Goal: Information Seeking & Learning: Find specific fact

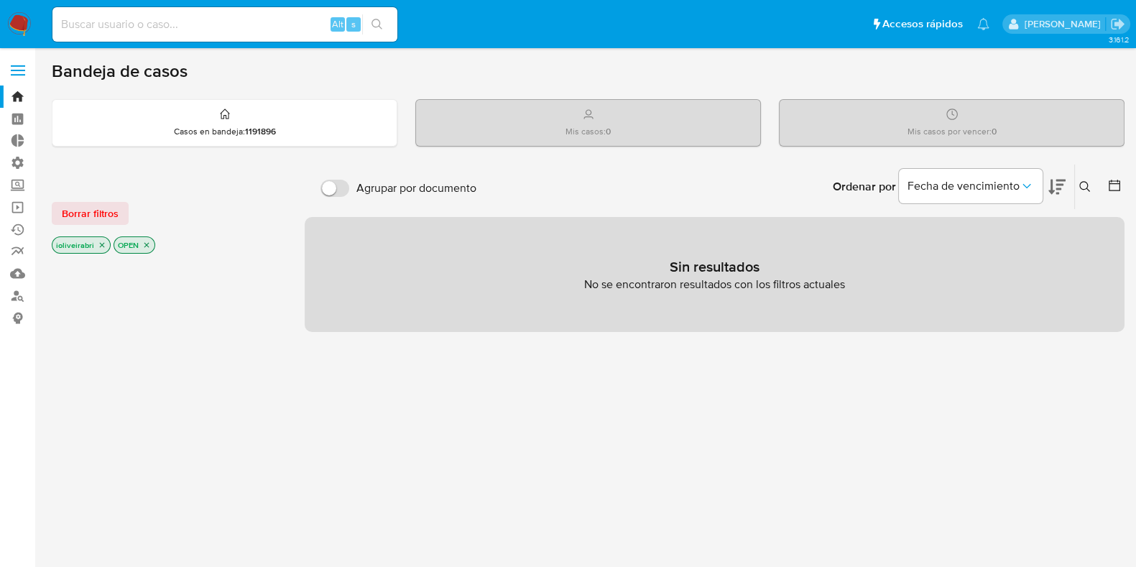
click at [582, 167] on div "Ordenar por Fecha de vencimiento No es posible ordenar los resultados mientras …" at bounding box center [804, 187] width 641 height 45
click at [18, 68] on label at bounding box center [18, 70] width 36 height 30
click at [0, 0] on input "checkbox" at bounding box center [0, 0] width 0 height 0
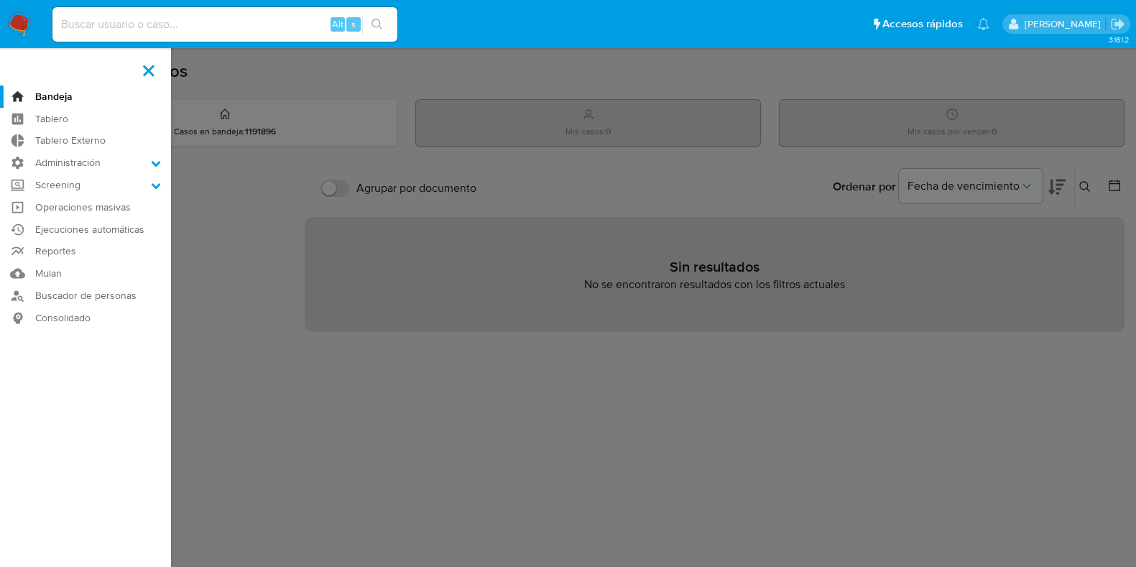
click at [18, 70] on aside "Bandeja Tablero Tablero Externo Administración Reglas Screening Administrador d…" at bounding box center [85, 438] width 171 height 876
click at [150, 73] on label at bounding box center [149, 70] width 36 height 30
click at [0, 0] on input "checkbox" at bounding box center [0, 0] width 0 height 0
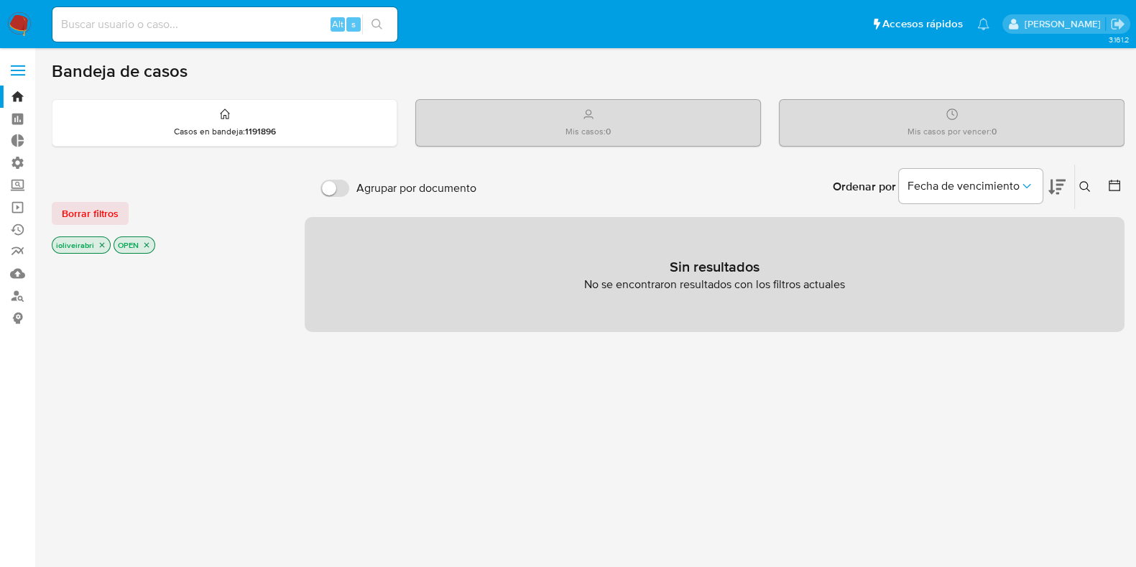
click at [27, 61] on label at bounding box center [18, 70] width 36 height 30
click at [0, 0] on input "checkbox" at bounding box center [0, 0] width 0 height 0
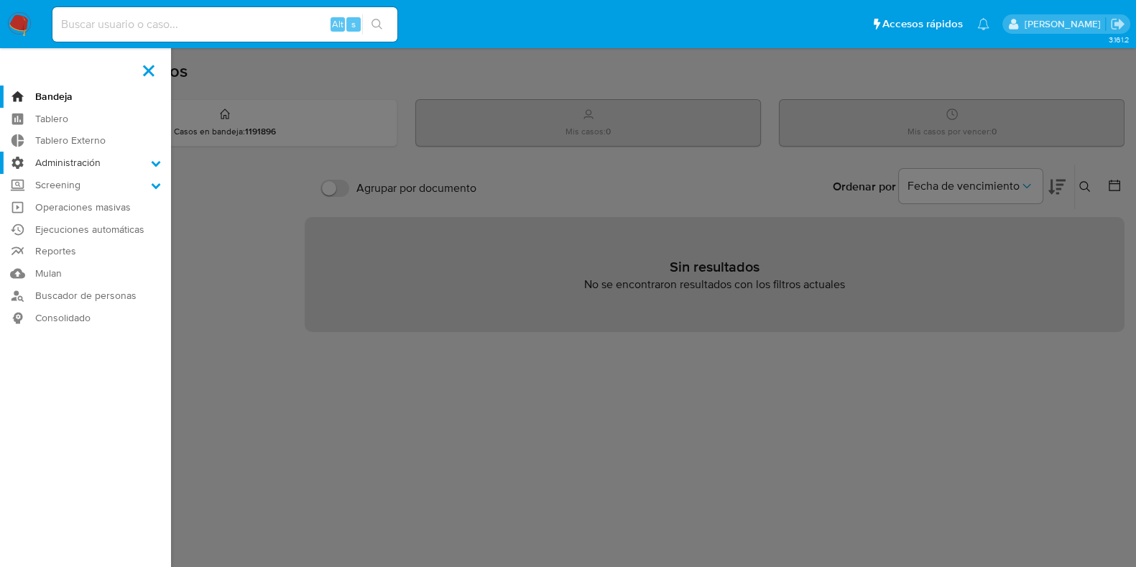
click at [78, 162] on label "Administración" at bounding box center [85, 163] width 171 height 22
click at [0, 0] on input "Administración" at bounding box center [0, 0] width 0 height 0
click at [69, 188] on link "Reglas" at bounding box center [85, 183] width 171 height 18
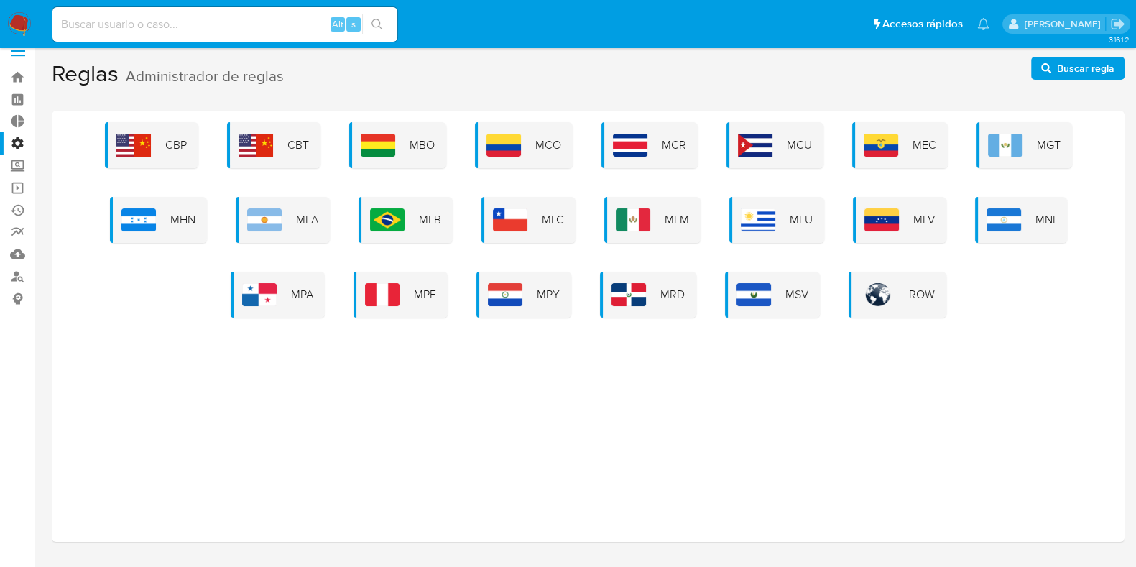
scroll to position [54, 0]
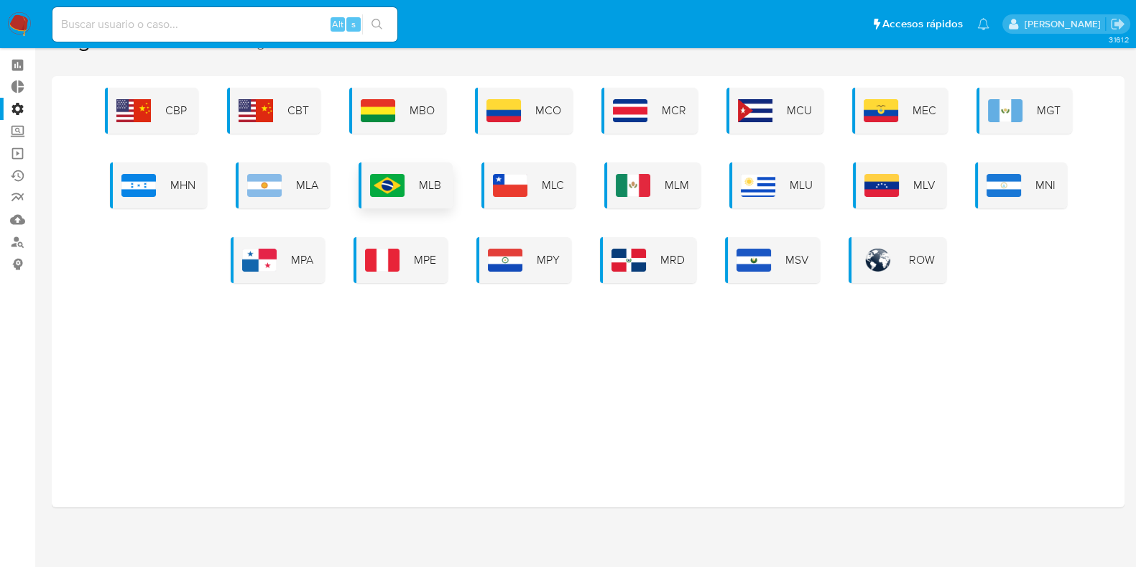
click at [411, 178] on div "MLB" at bounding box center [406, 185] width 94 height 46
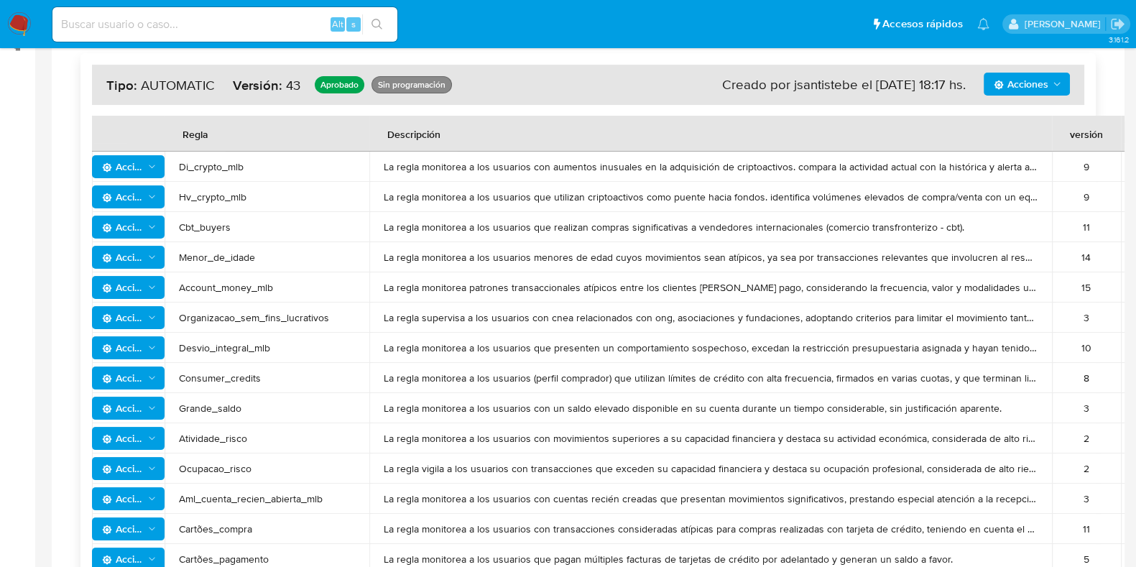
scroll to position [195, 0]
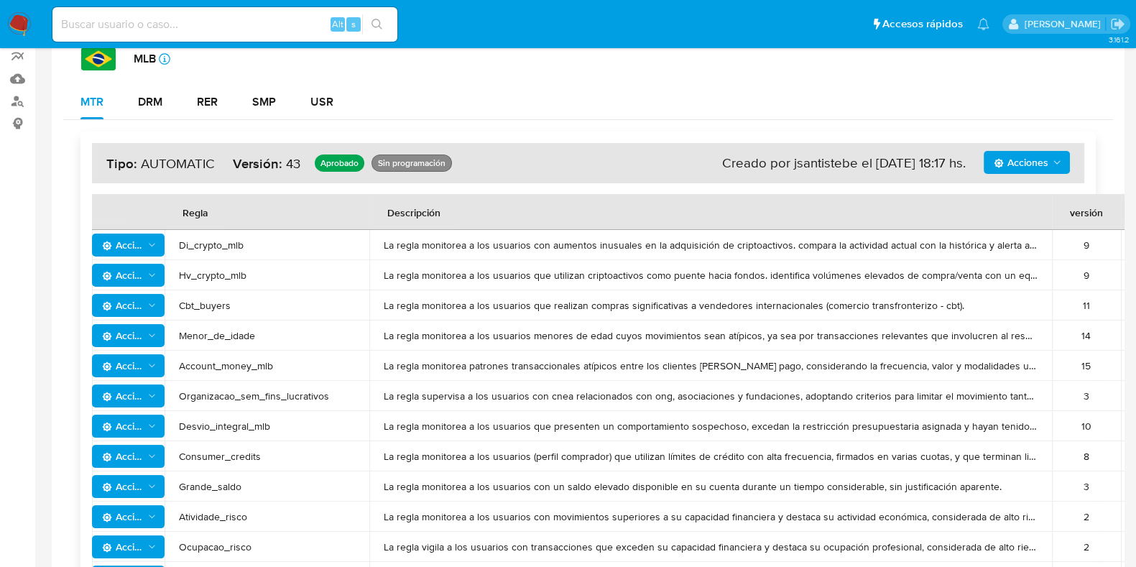
click at [136, 246] on span "Acciones" at bounding box center [123, 245] width 42 height 23
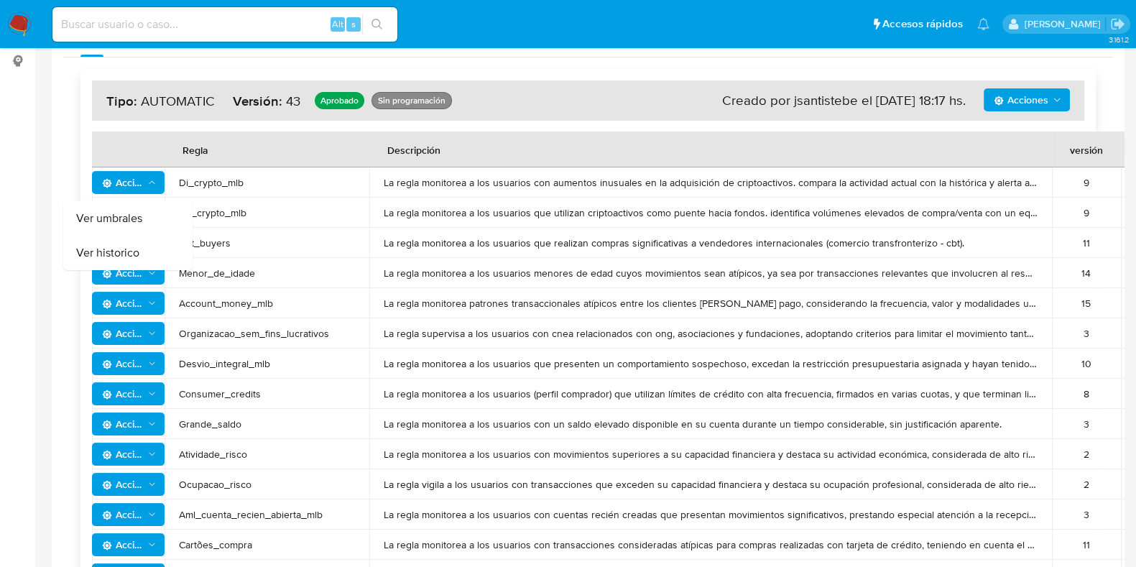
scroll to position [285, 0]
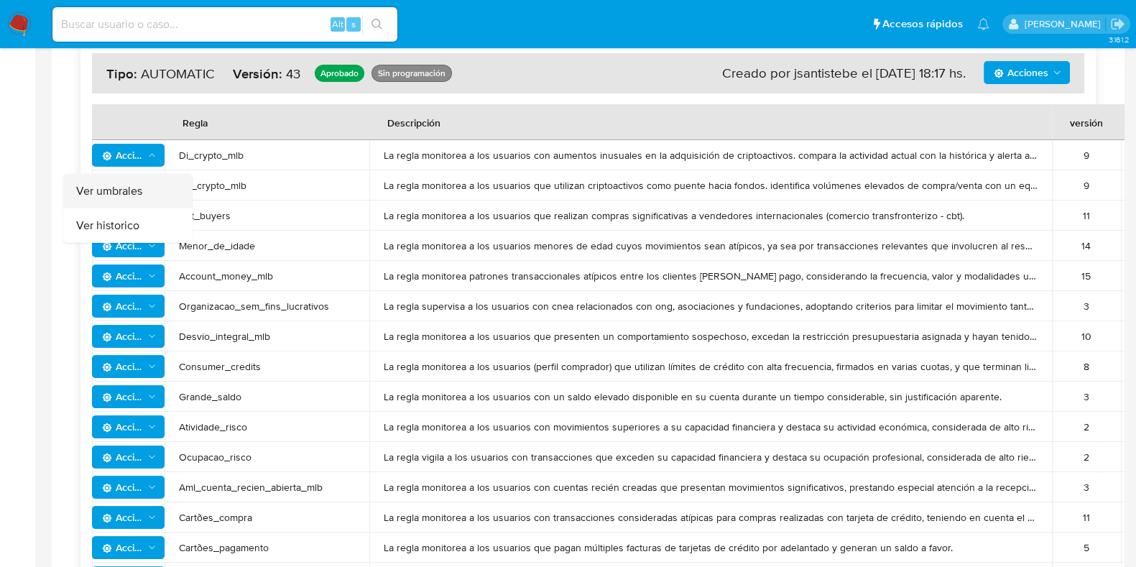
click at [146, 192] on button "Ver umbrales" at bounding box center [127, 191] width 129 height 35
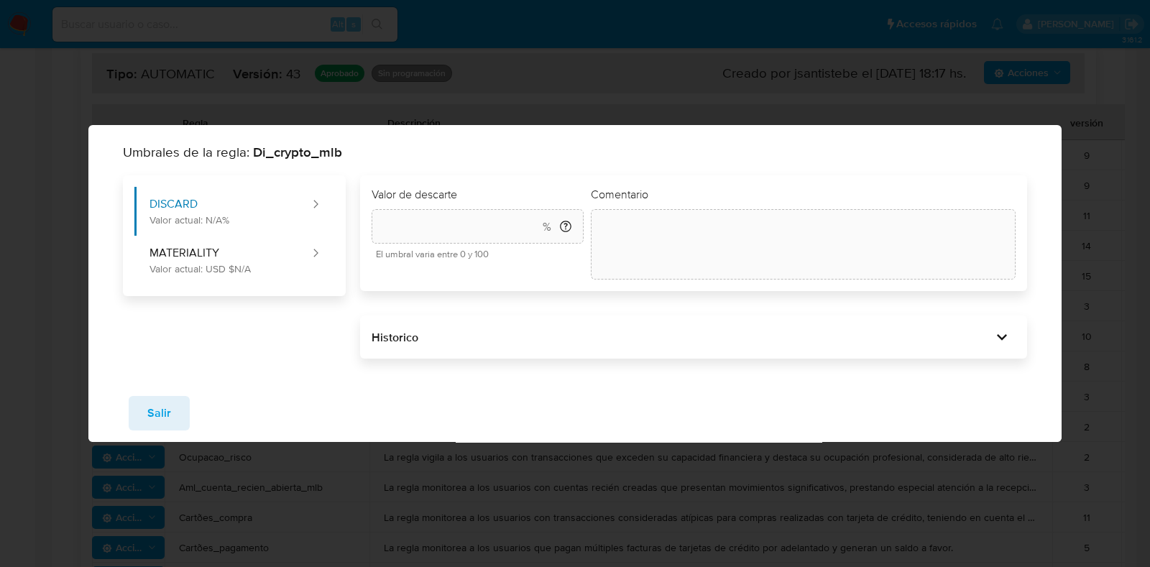
click at [510, 106] on div "Umbrales de la regla: Di_crypto_mlb DISCARD Valor actual: N/A% MATERIALITY Valo…" at bounding box center [575, 283] width 1150 height 567
click at [152, 397] on span "Salir" at bounding box center [159, 413] width 24 height 32
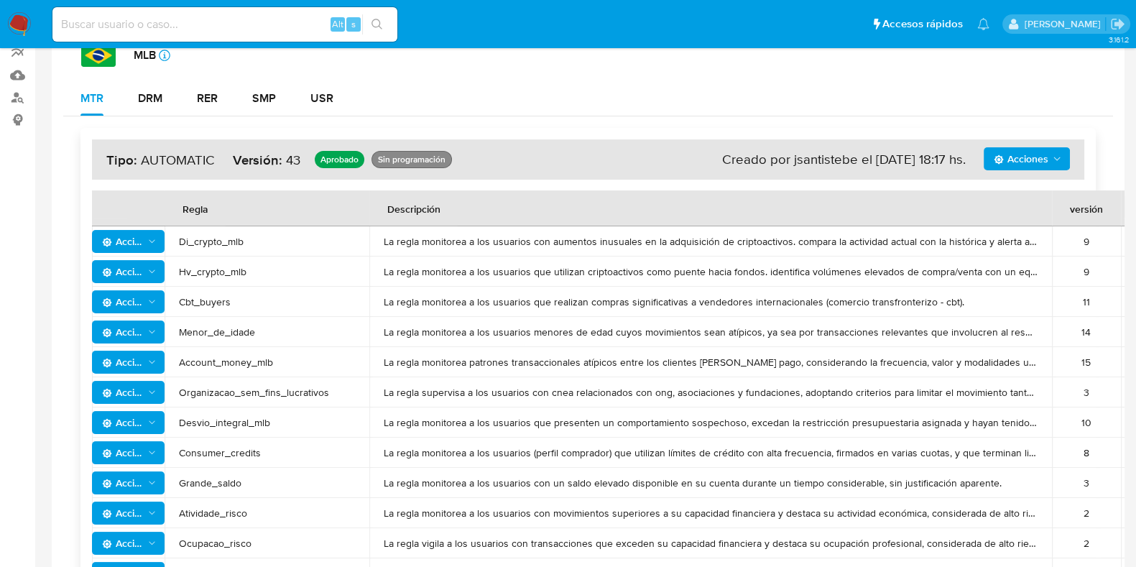
scroll to position [15, 0]
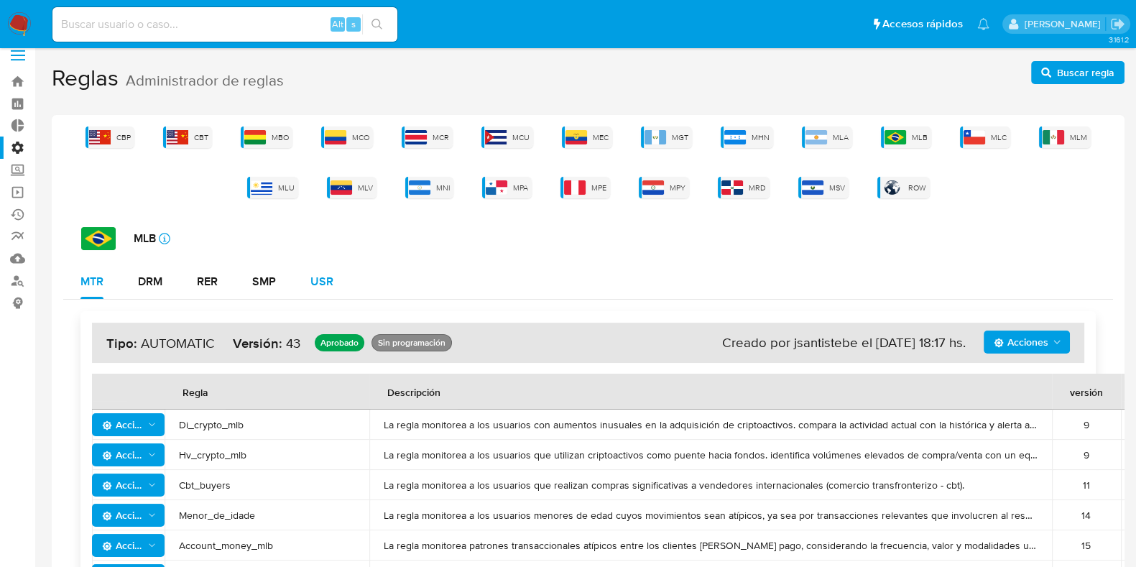
click at [322, 284] on div "USR" at bounding box center [322, 282] width 23 height 12
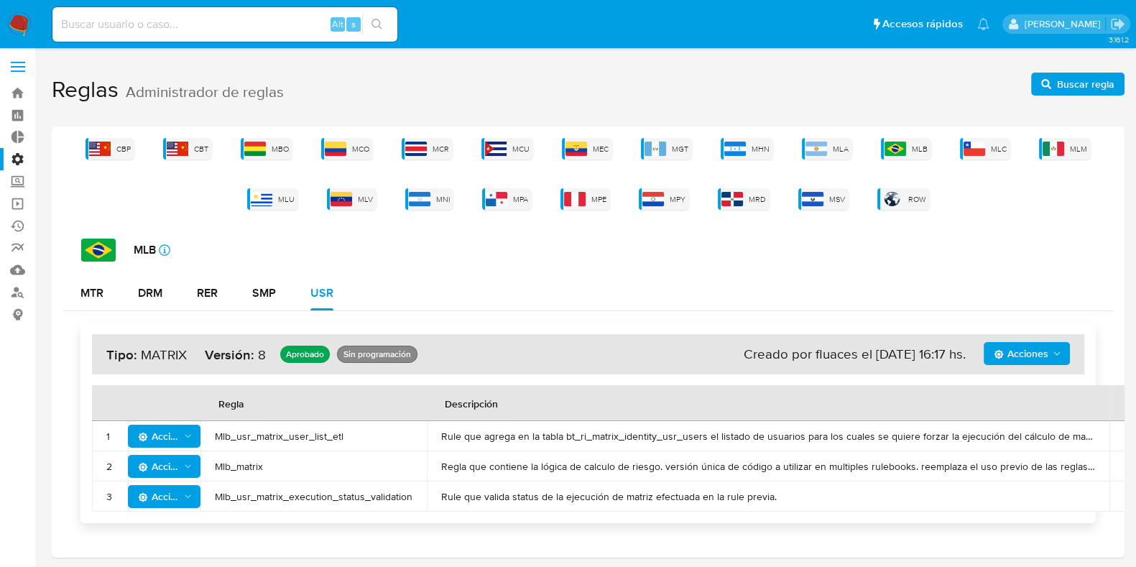
scroll to position [0, 0]
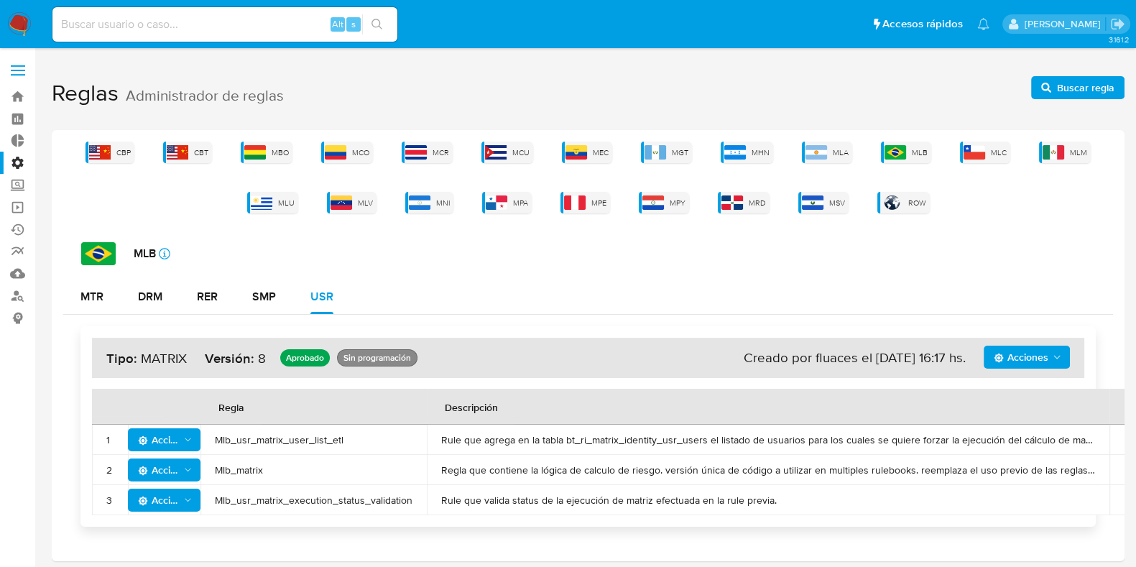
click at [19, 55] on label at bounding box center [18, 70] width 36 height 30
click at [0, 0] on input "checkbox" at bounding box center [0, 0] width 0 height 0
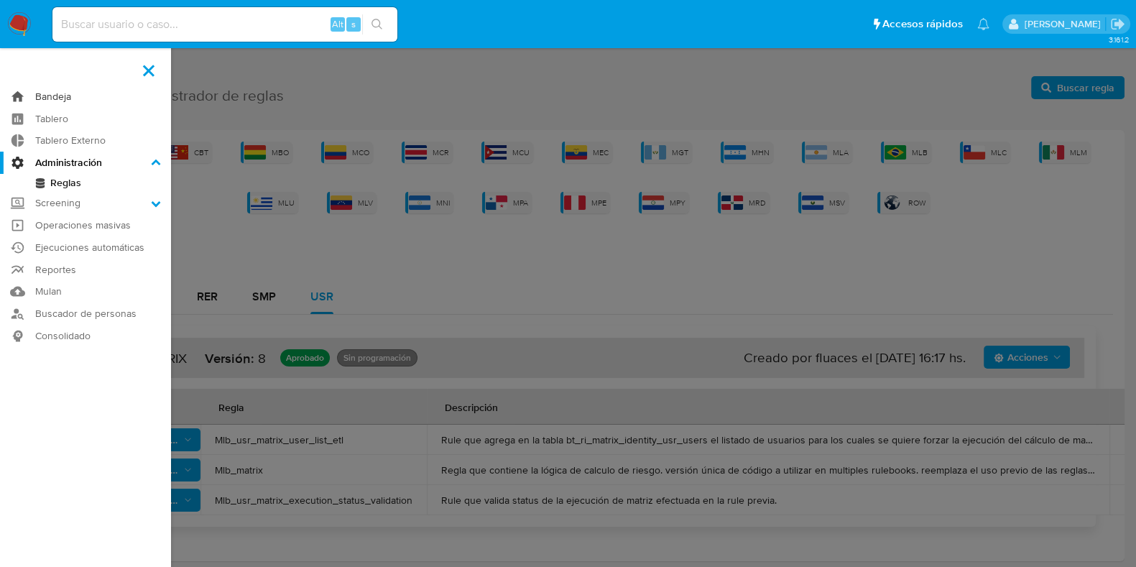
click at [56, 93] on link "Bandeja" at bounding box center [85, 97] width 171 height 22
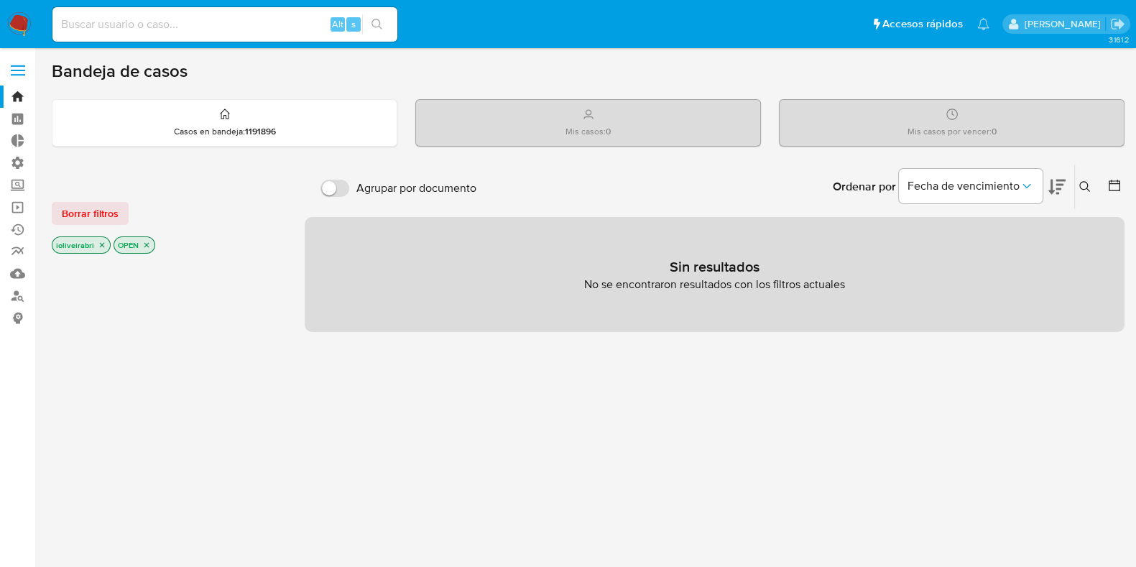
click at [115, 228] on div "Borrar filtros ioliveirabri OPEN" at bounding box center [167, 215] width 230 height 81
click at [115, 219] on span "Borrar filtros" at bounding box center [90, 213] width 57 height 20
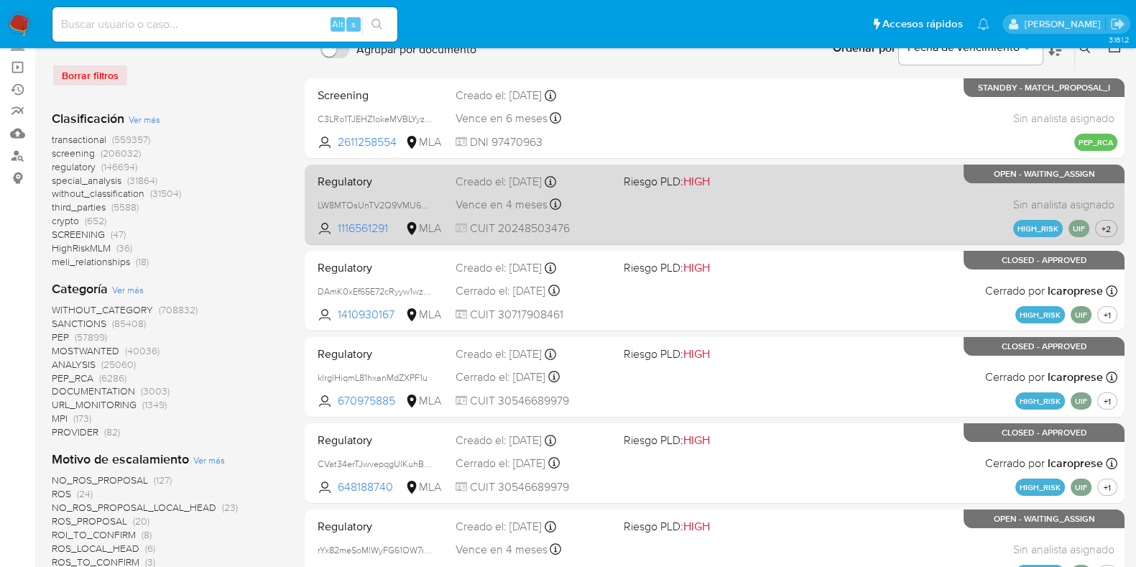
scroll to position [179, 0]
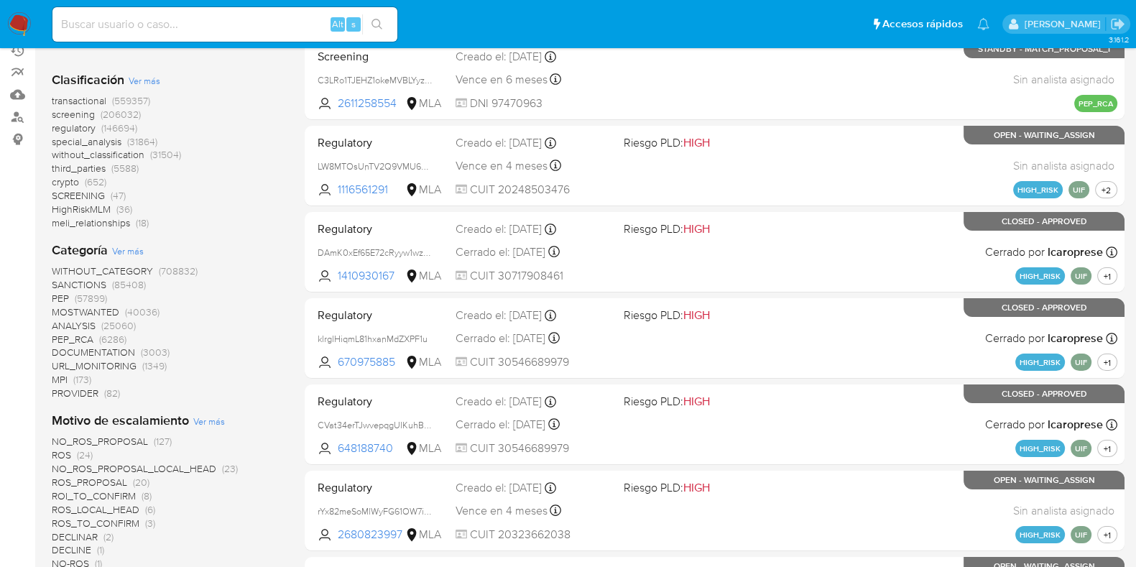
click at [101, 95] on span "transactional" at bounding box center [79, 100] width 55 height 14
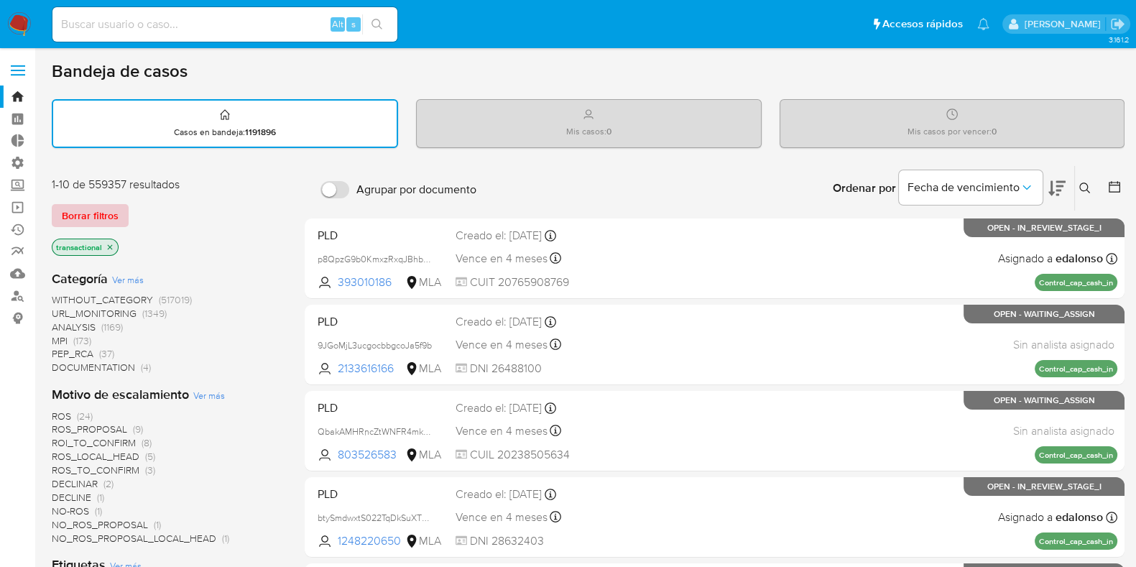
click at [106, 217] on span "Borrar filtros" at bounding box center [90, 216] width 57 height 20
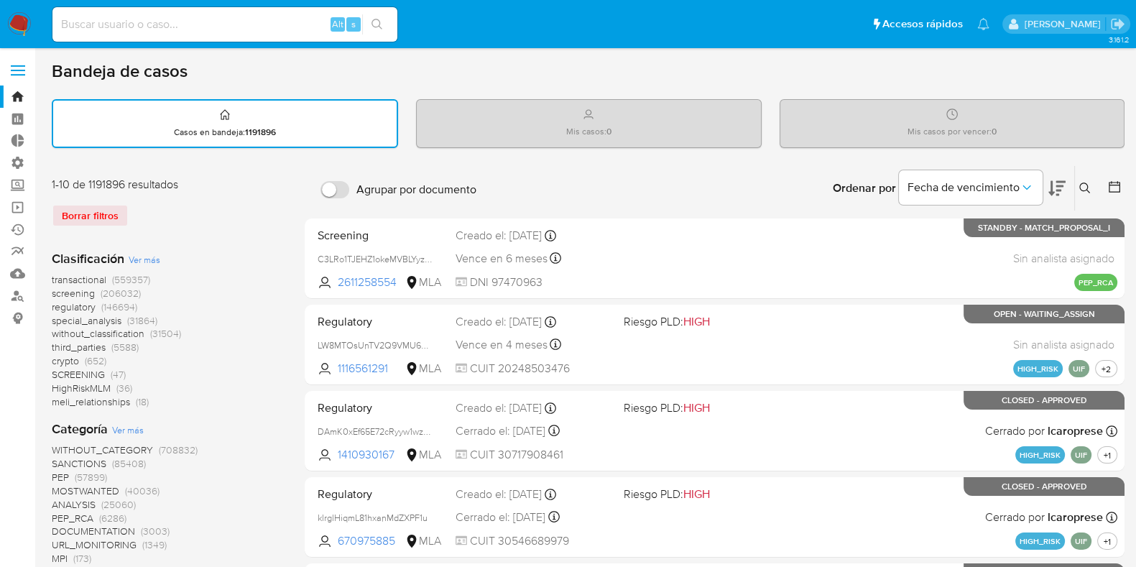
click at [112, 273] on span "(559357)" at bounding box center [131, 279] width 38 height 14
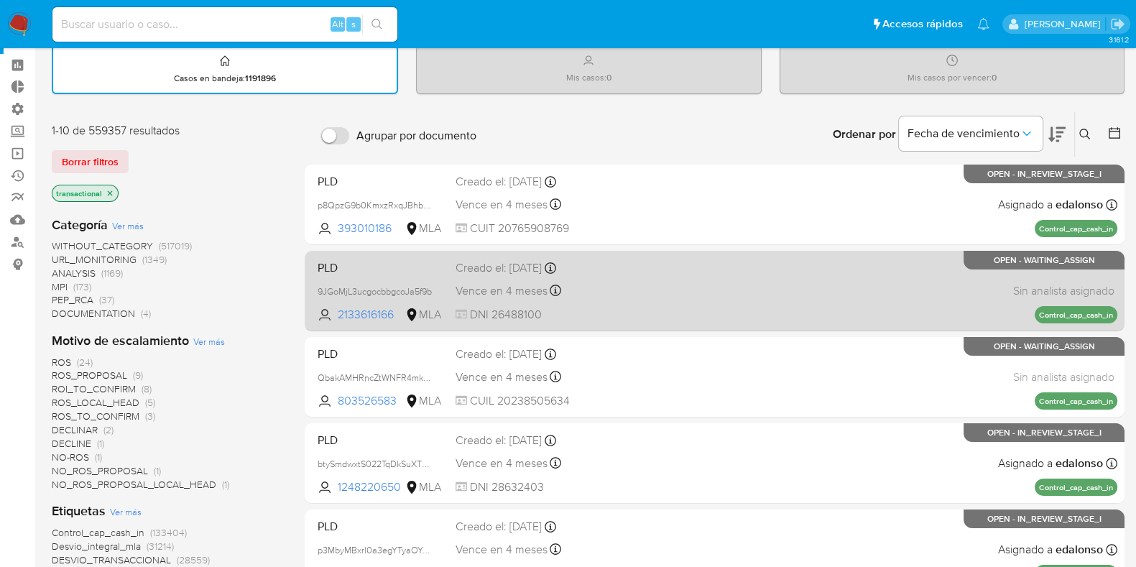
scroll to position [89, 0]
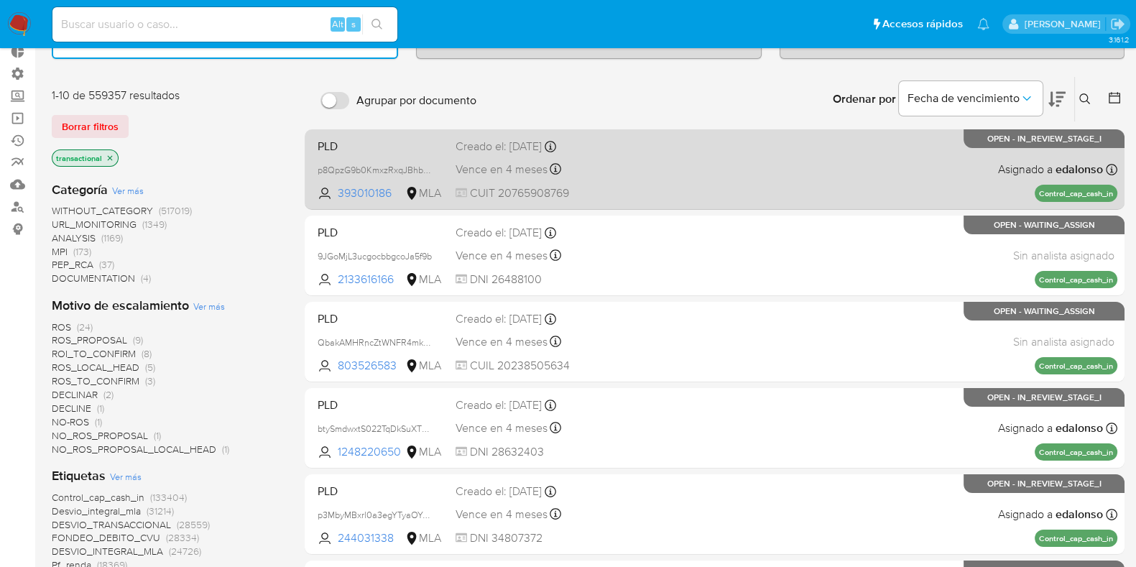
click at [702, 191] on div "PLD p8QpzG9b0KmxzRxqJBhbNdya 393010186 MLA Creado el: 26/06/2025 Creado el: 26/…" at bounding box center [715, 169] width 806 height 73
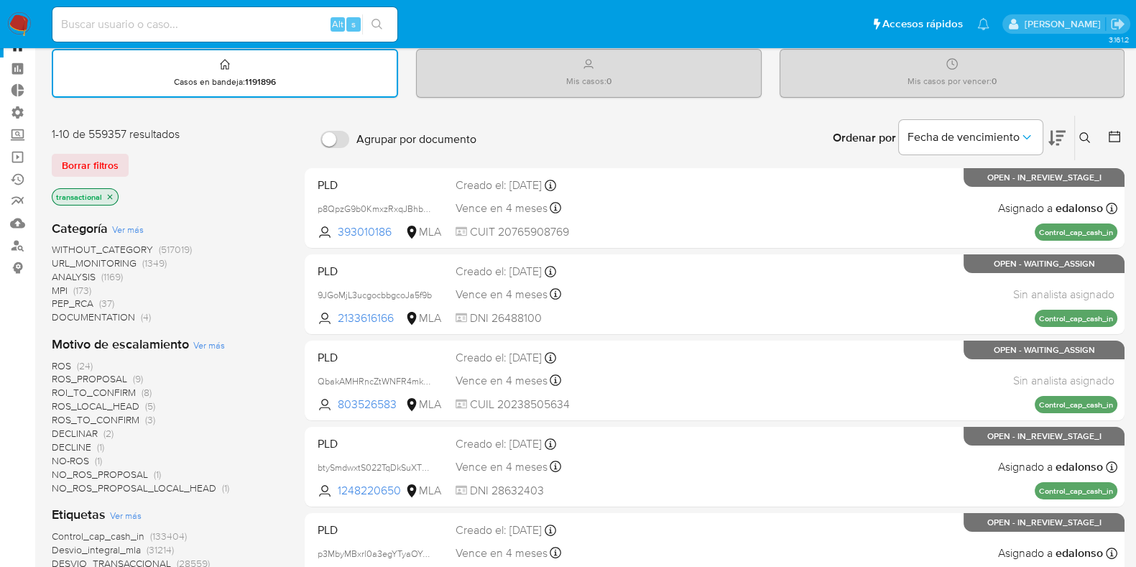
scroll to position [0, 0]
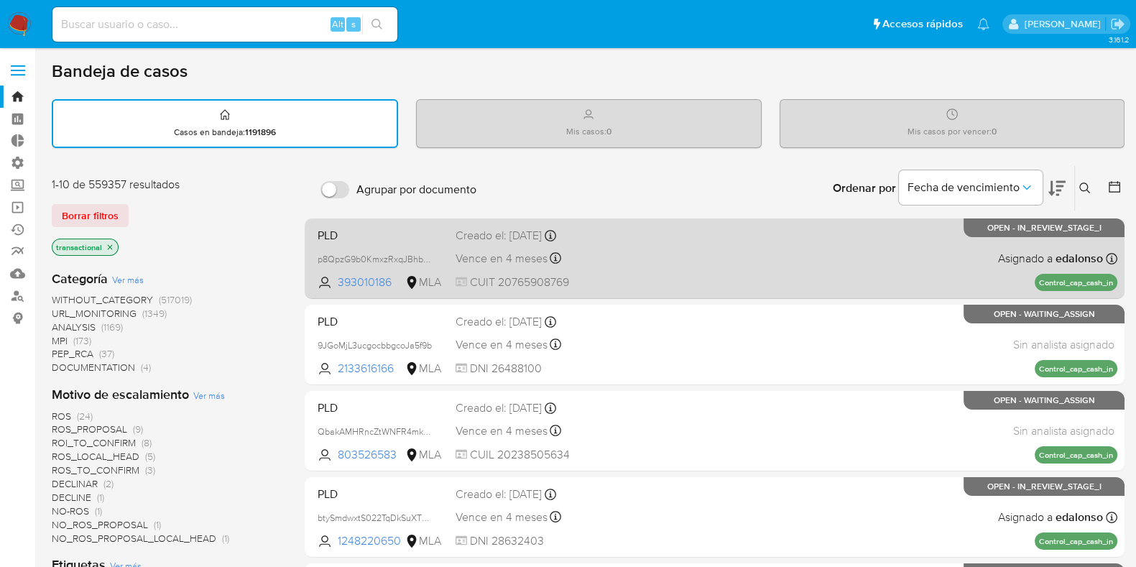
click at [479, 252] on span "Vence en 4 meses" at bounding box center [502, 259] width 92 height 16
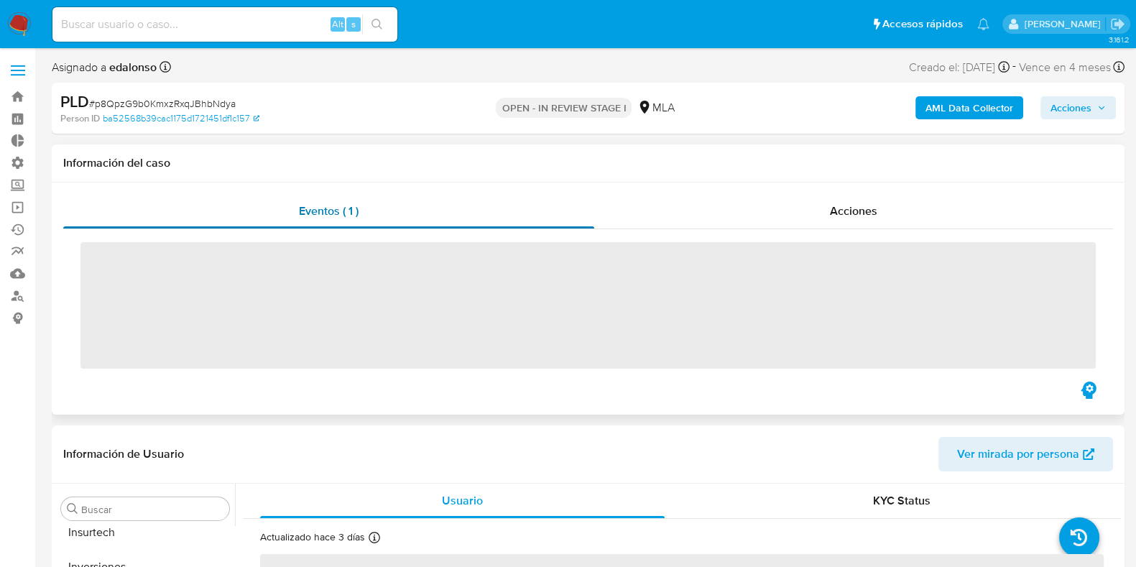
scroll to position [711, 0]
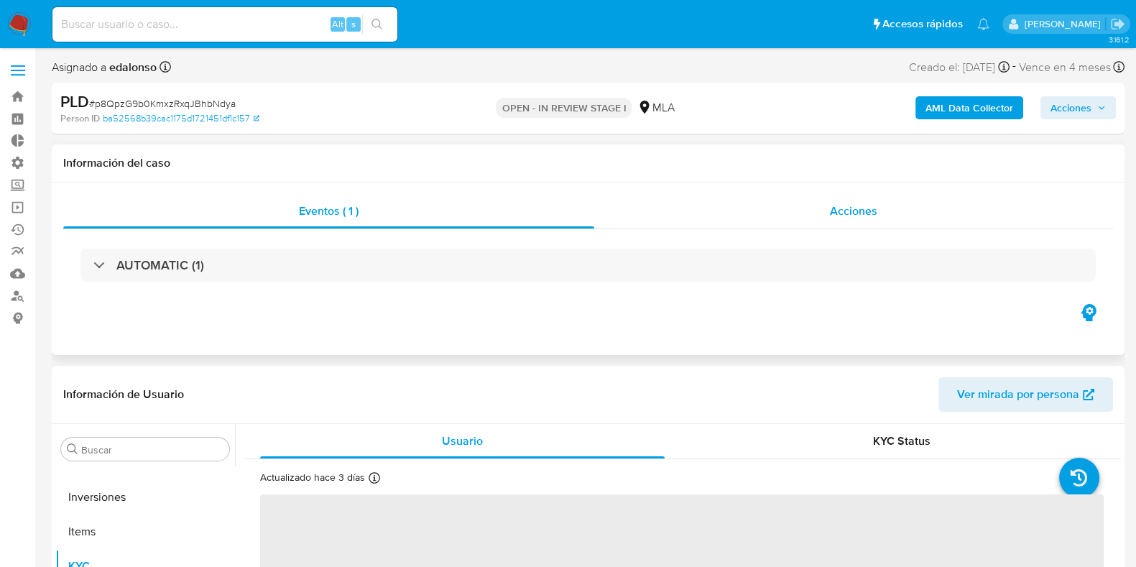
select select "10"
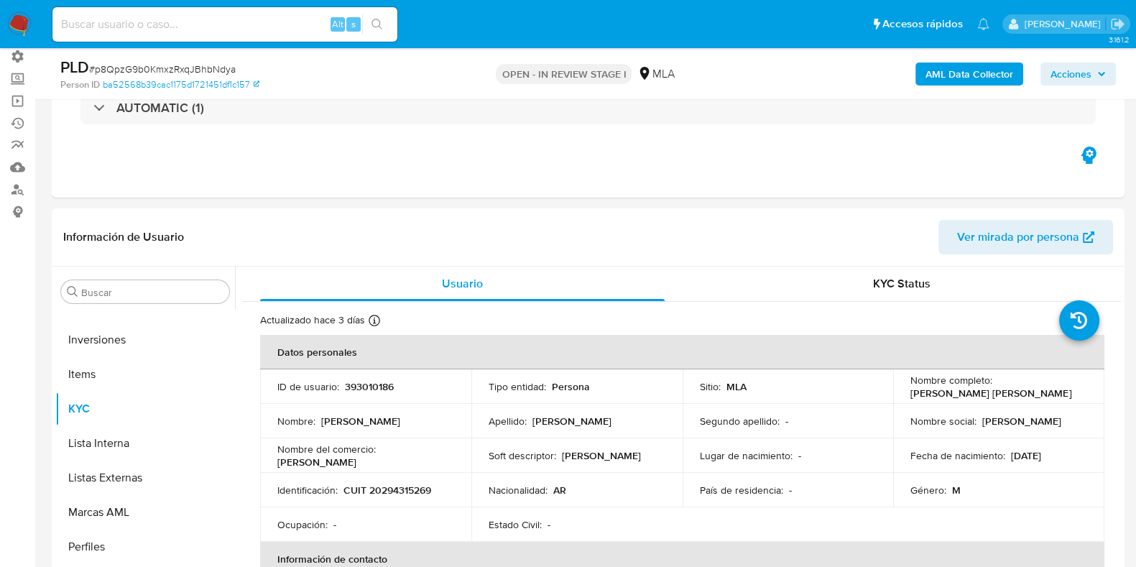
scroll to position [0, 0]
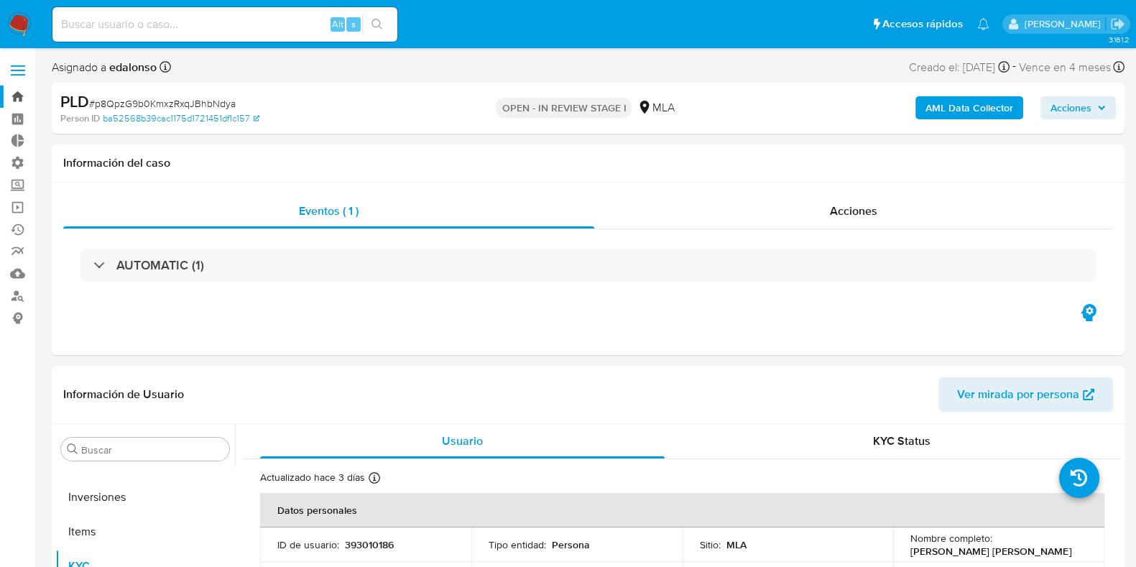
click at [18, 95] on link "Bandeja" at bounding box center [85, 97] width 171 height 22
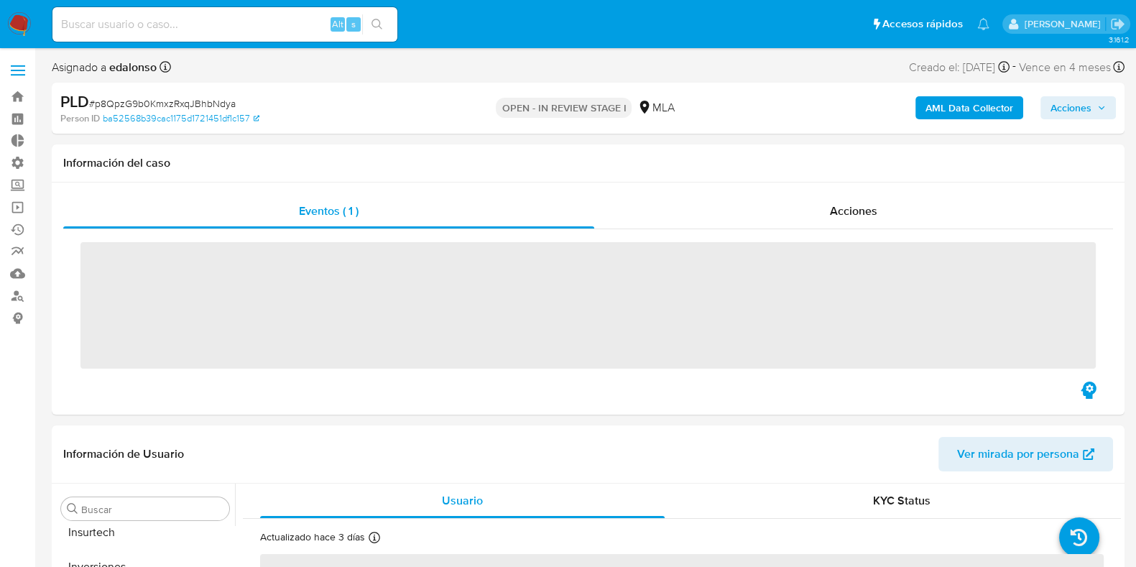
scroll to position [711, 0]
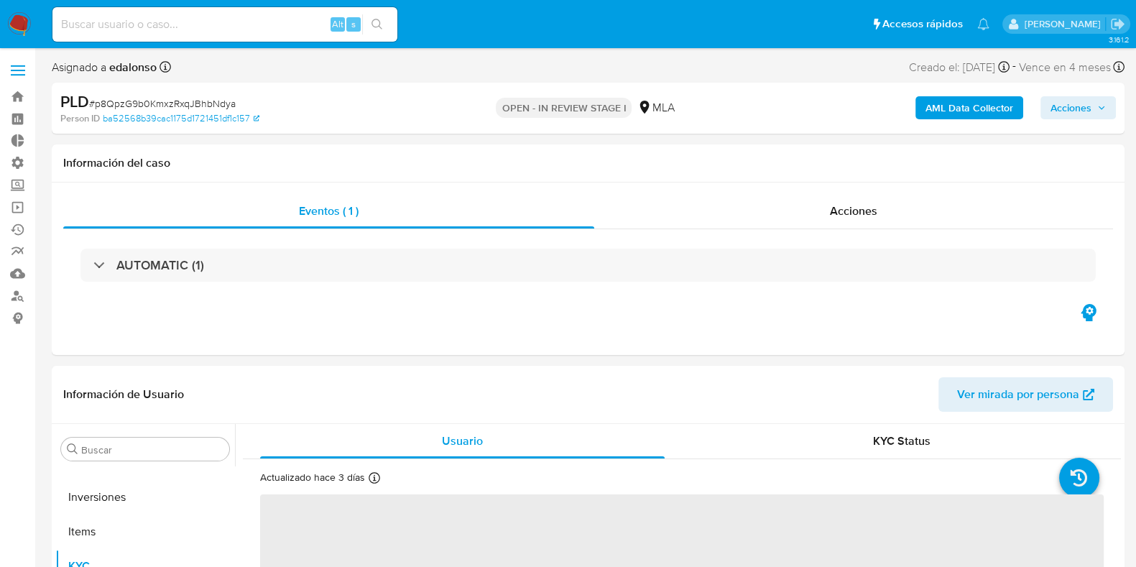
select select "10"
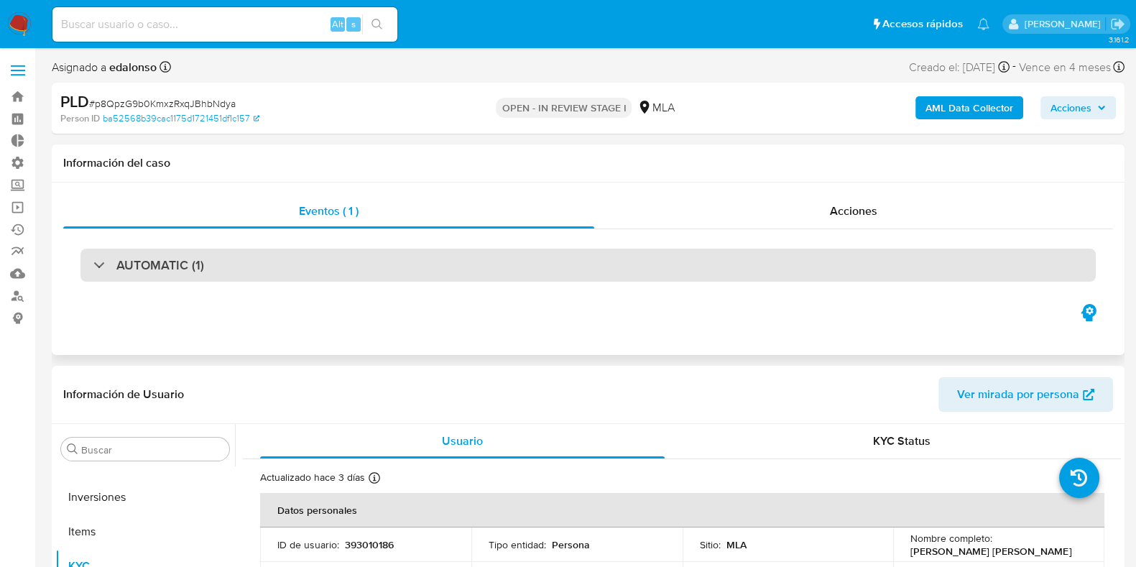
click at [257, 272] on div "AUTOMATIC (1)" at bounding box center [589, 265] width 1016 height 33
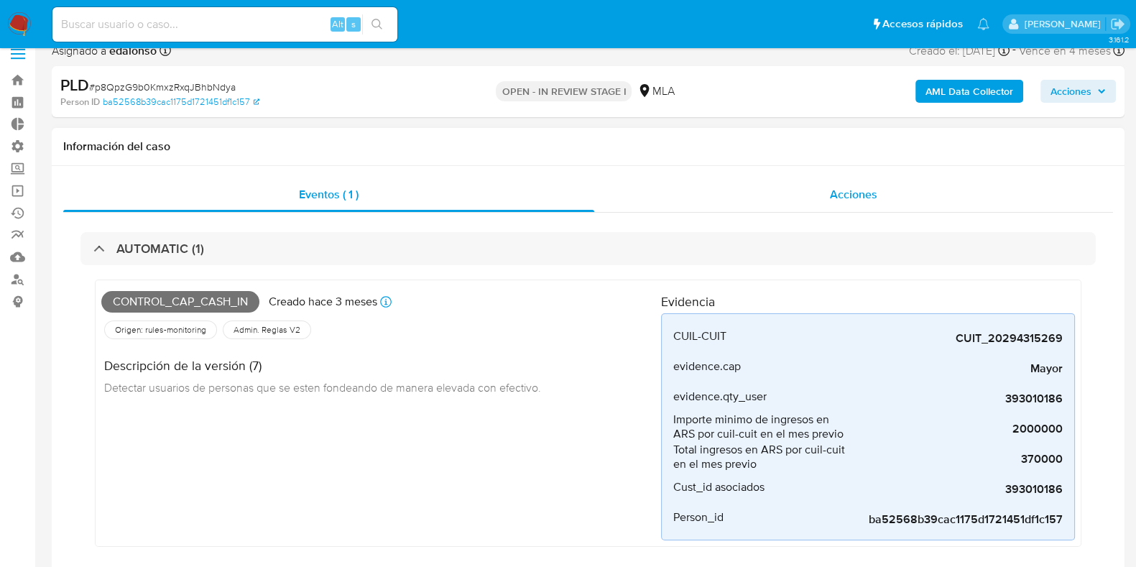
scroll to position [0, 0]
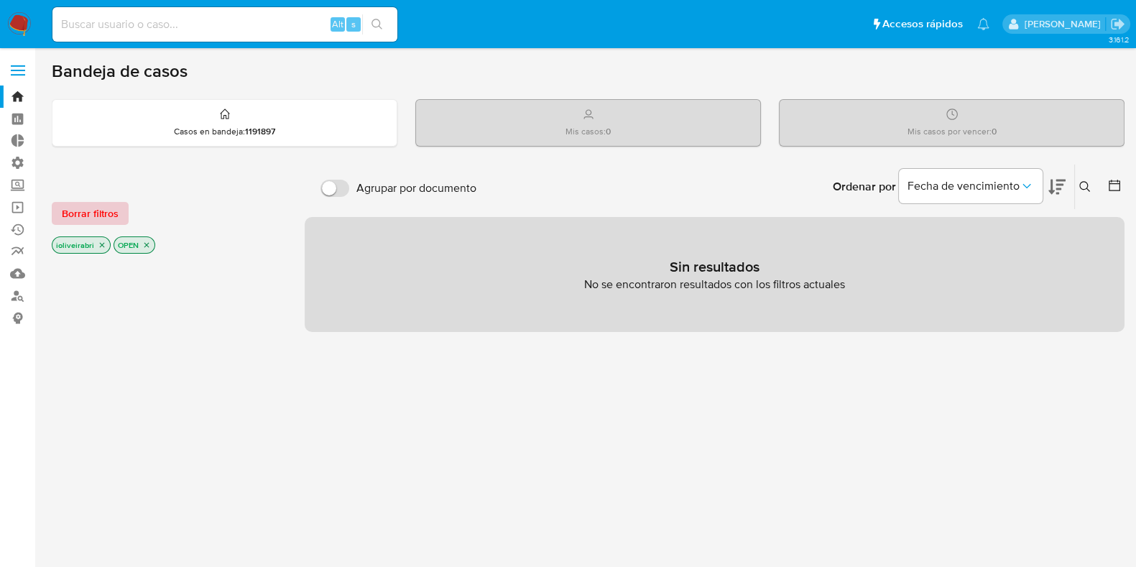
click at [111, 203] on span "Borrar filtros" at bounding box center [90, 213] width 57 height 20
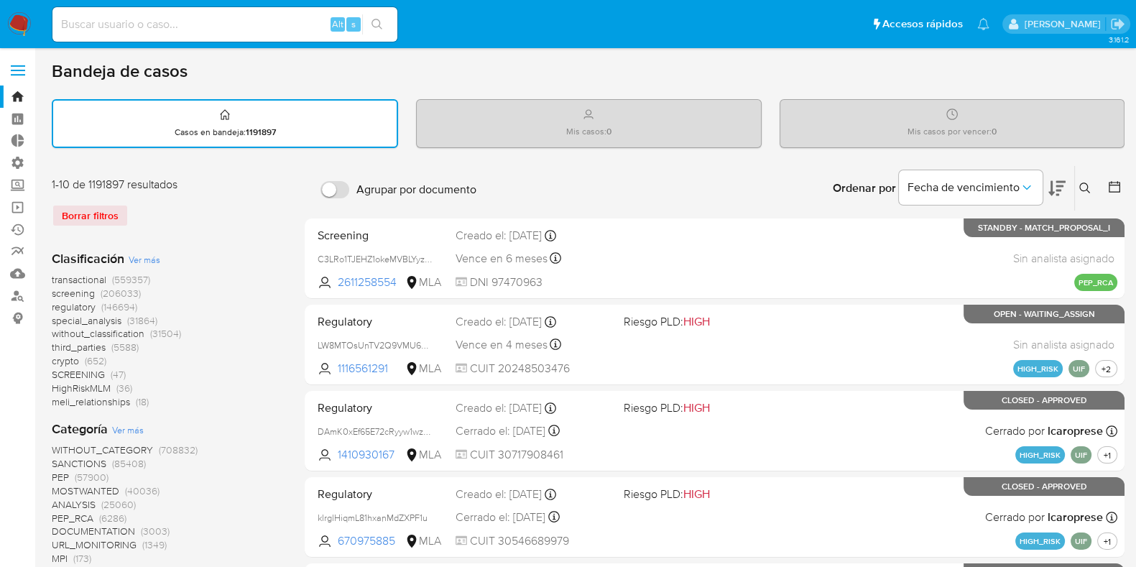
drag, startPoint x: 151, startPoint y: 279, endPoint x: 112, endPoint y: 279, distance: 38.8
click at [112, 279] on div "transactional (559357) screening (206033) regulatory (146694) special_analysis …" at bounding box center [167, 341] width 230 height 136
drag, startPoint x: 47, startPoint y: 273, endPoint x: 170, endPoint y: 395, distance: 172.8
click at [209, 17] on input at bounding box center [224, 24] width 345 height 19
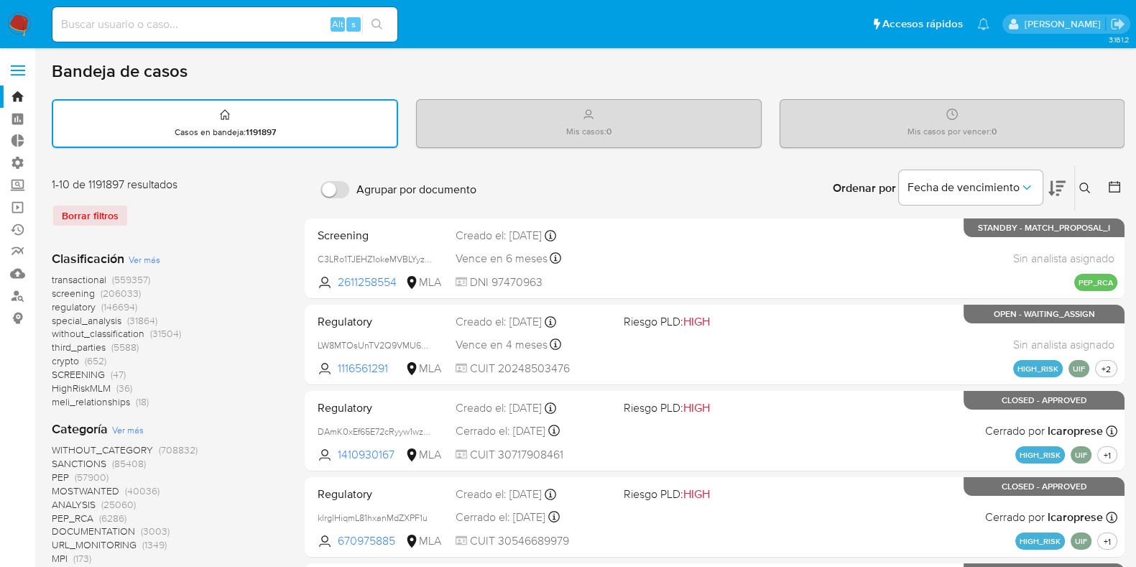
paste input "339039761"
type input "339039761"
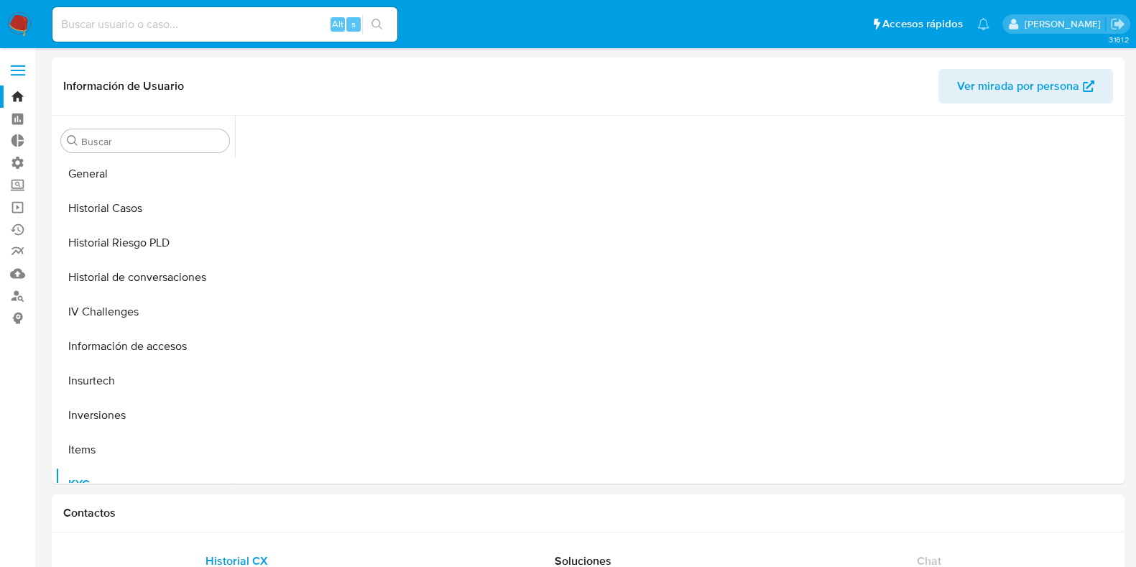
scroll to position [668, 0]
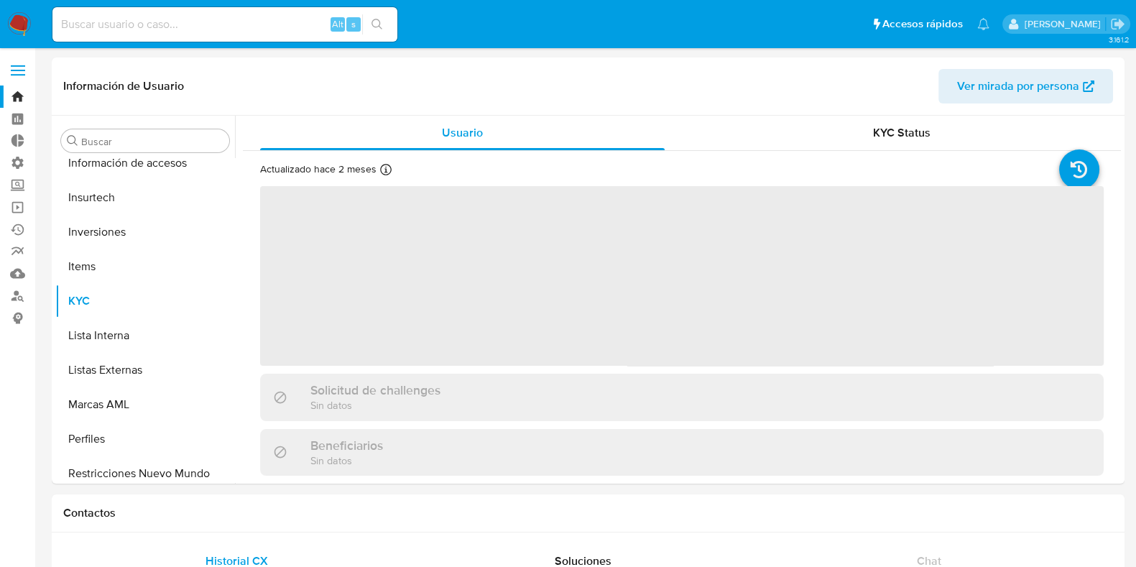
select select "10"
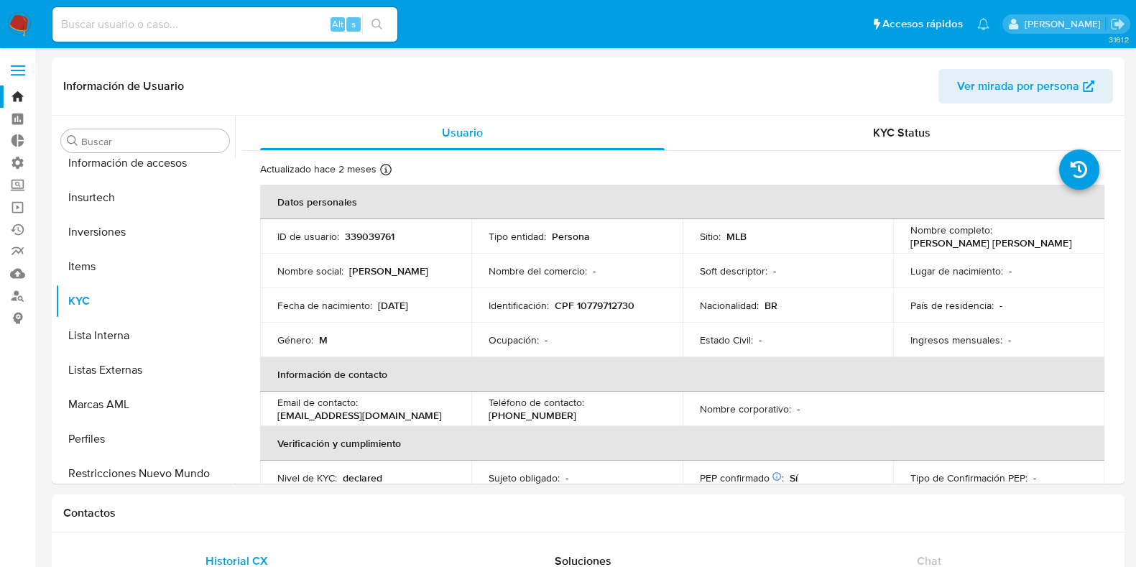
scroll to position [711, 0]
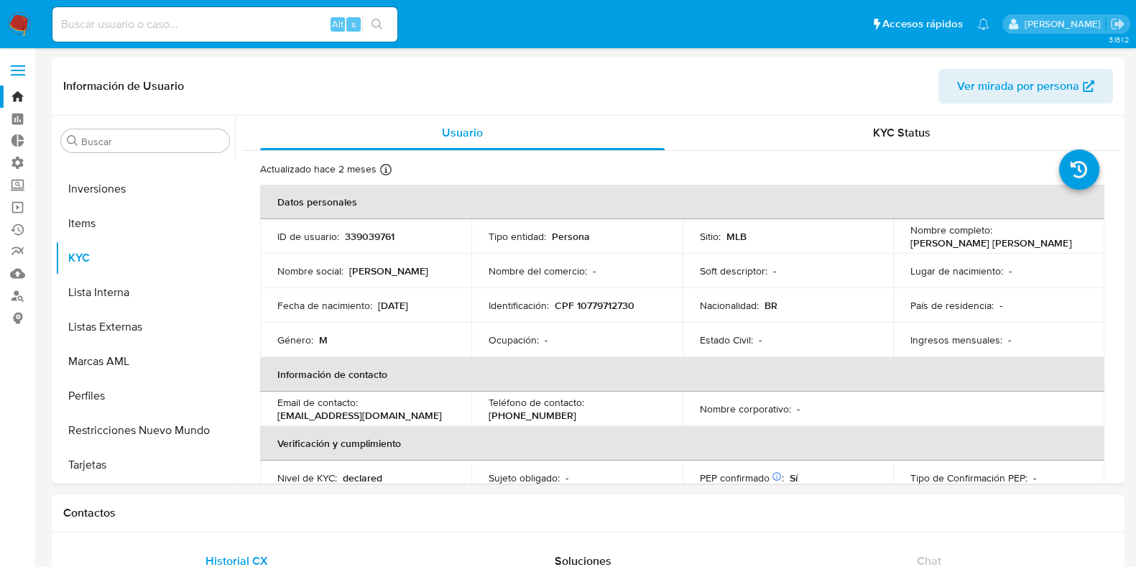
click at [216, 36] on div "Alt s" at bounding box center [224, 24] width 345 height 35
click at [212, 24] on input at bounding box center [224, 24] width 345 height 19
paste input "87553568"
type input "87553568"
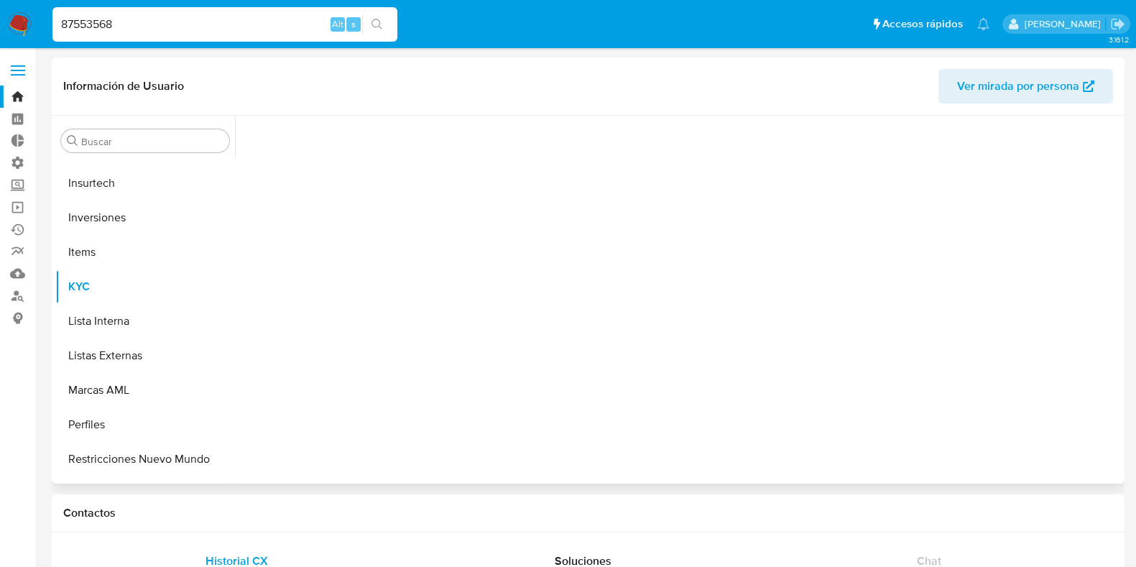
scroll to position [711, 0]
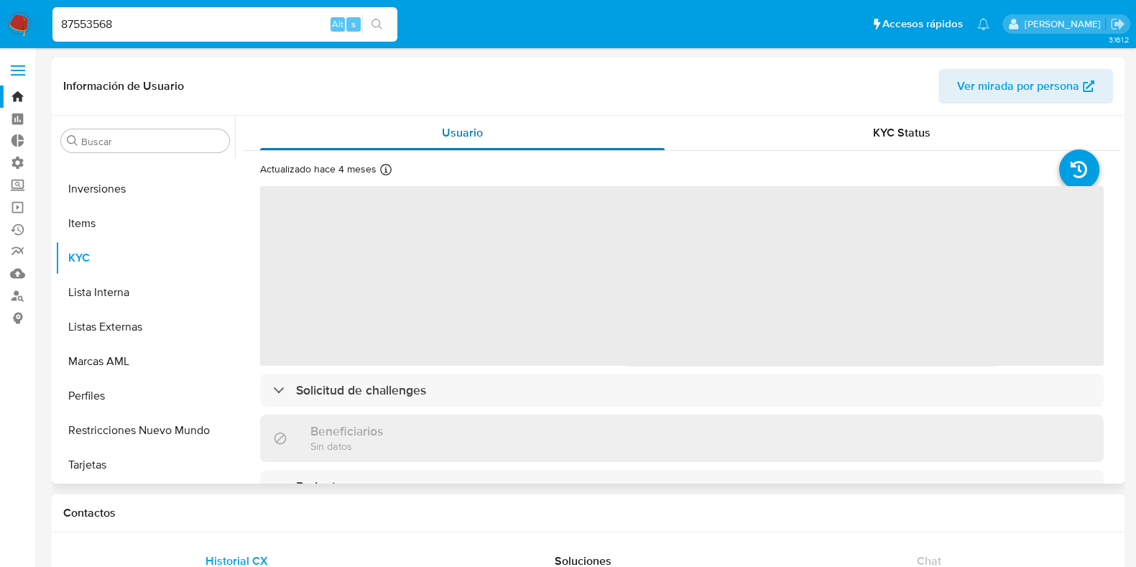
select select "10"
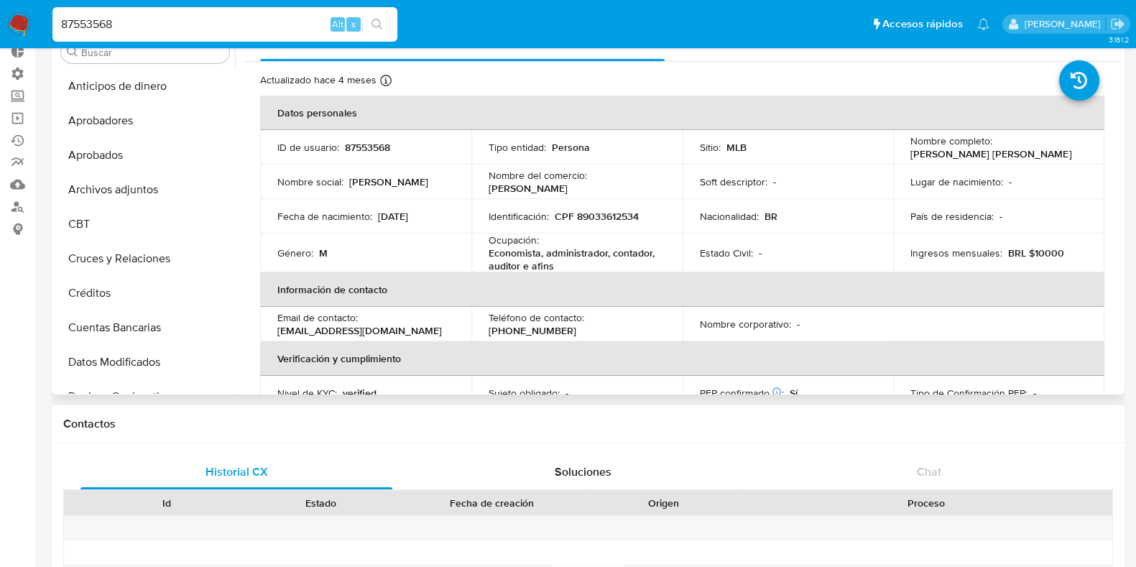
scroll to position [0, 0]
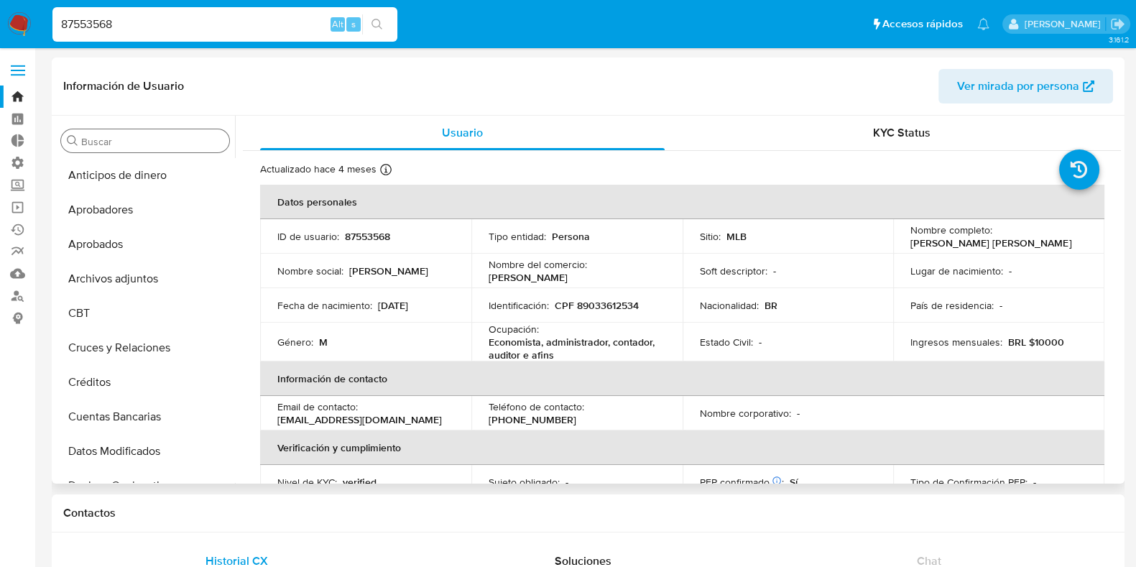
click at [160, 134] on div "Buscar" at bounding box center [145, 140] width 168 height 23
click at [166, 139] on div "Buscar" at bounding box center [145, 140] width 168 height 23
click at [171, 143] on input "Buscar" at bounding box center [152, 141] width 142 height 13
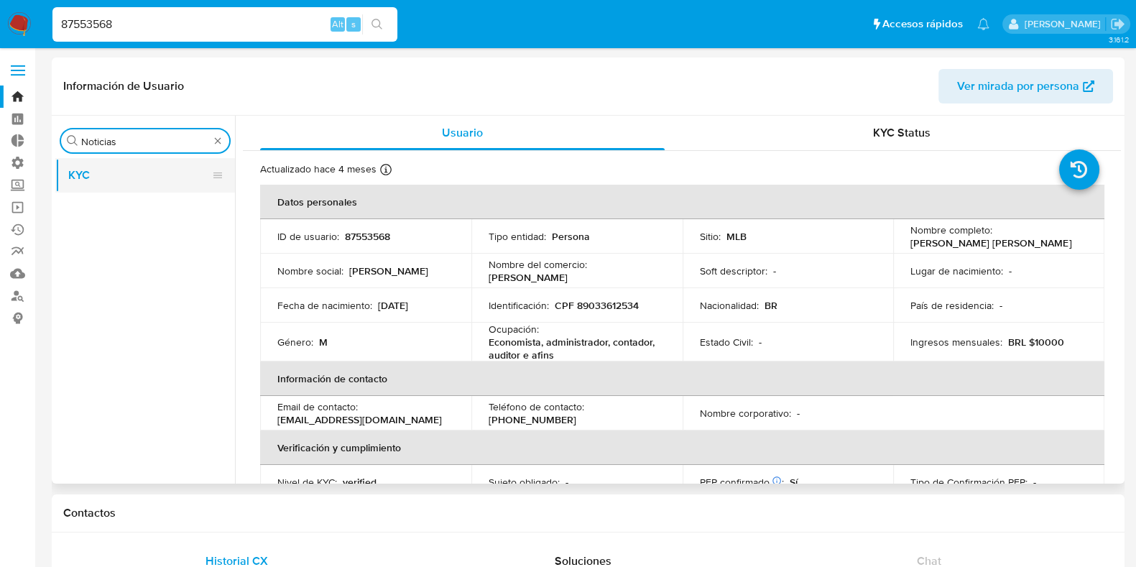
type input "Noticias"
click at [141, 159] on button "KYC" at bounding box center [139, 175] width 168 height 35
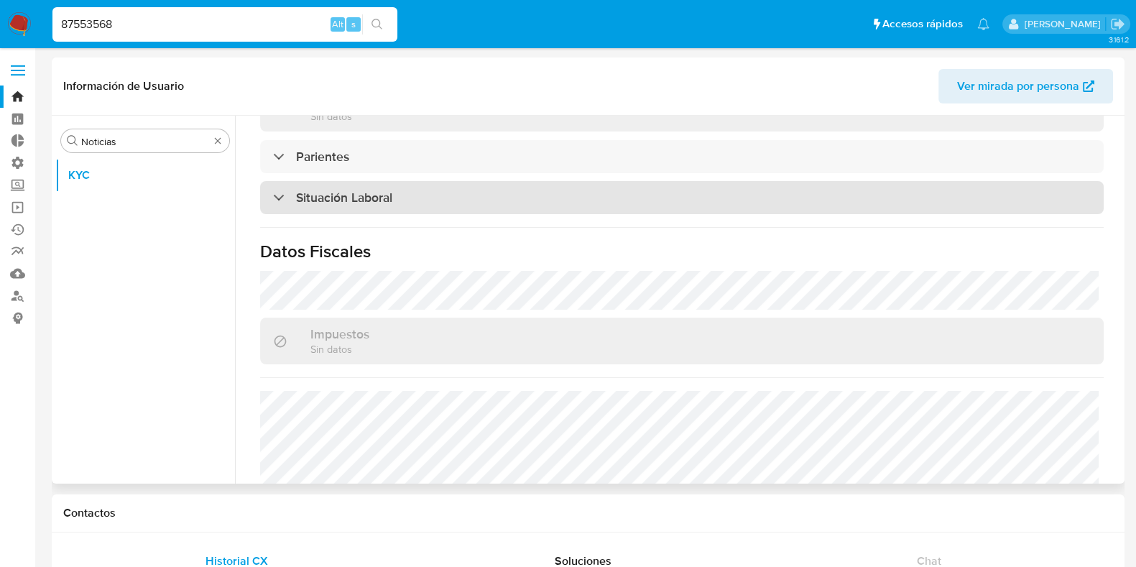
scroll to position [449, 0]
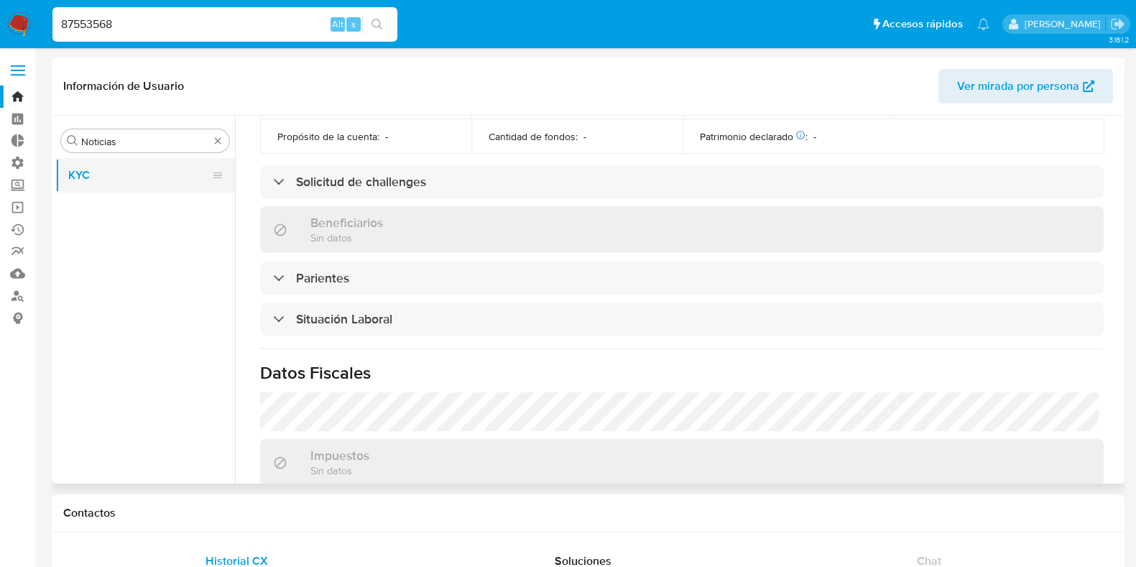
click at [178, 183] on button "KYC" at bounding box center [139, 175] width 168 height 35
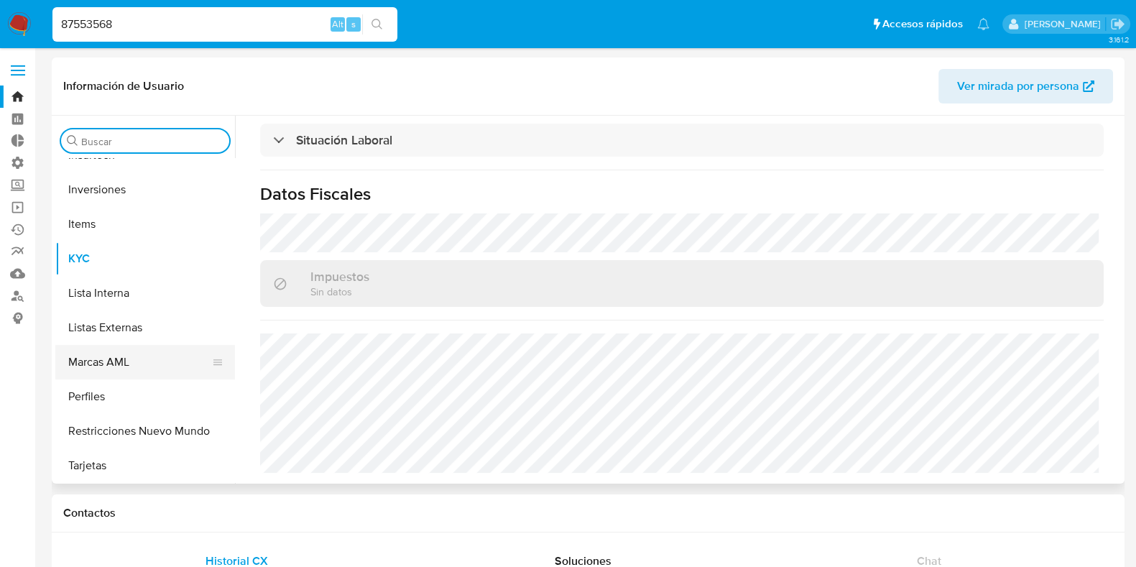
scroll to position [711, 0]
click at [134, 295] on button "Lista Interna" at bounding box center [139, 292] width 168 height 35
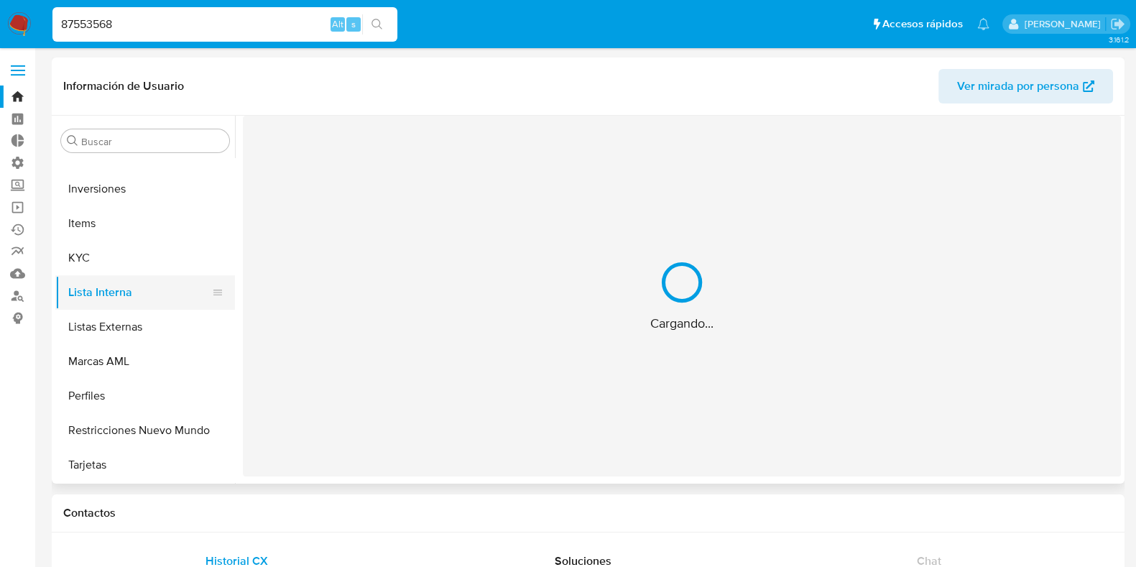
scroll to position [0, 0]
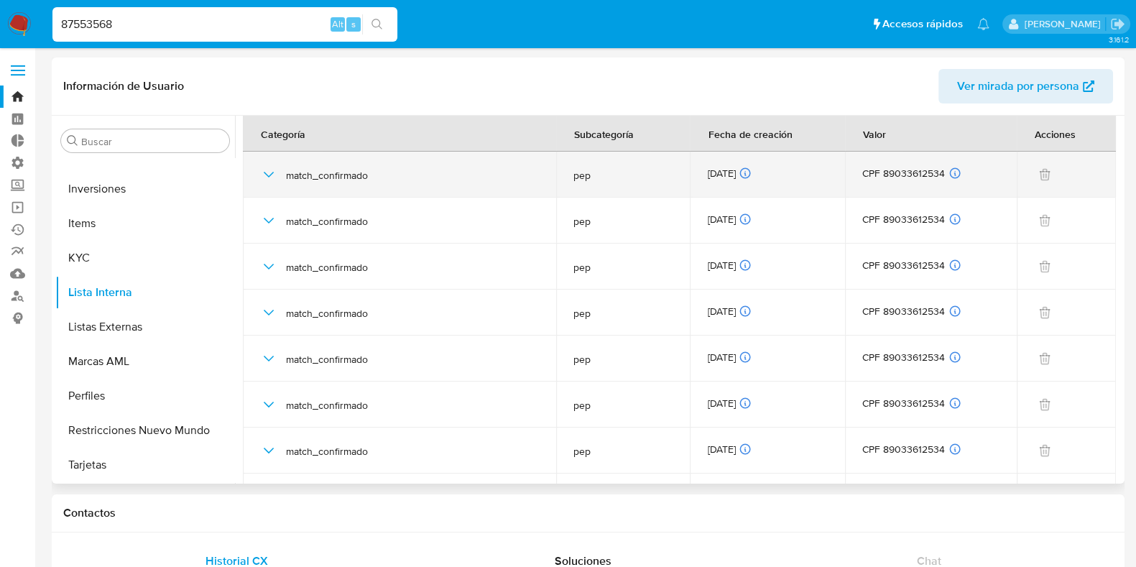
click at [274, 179] on icon "button" at bounding box center [268, 174] width 17 height 17
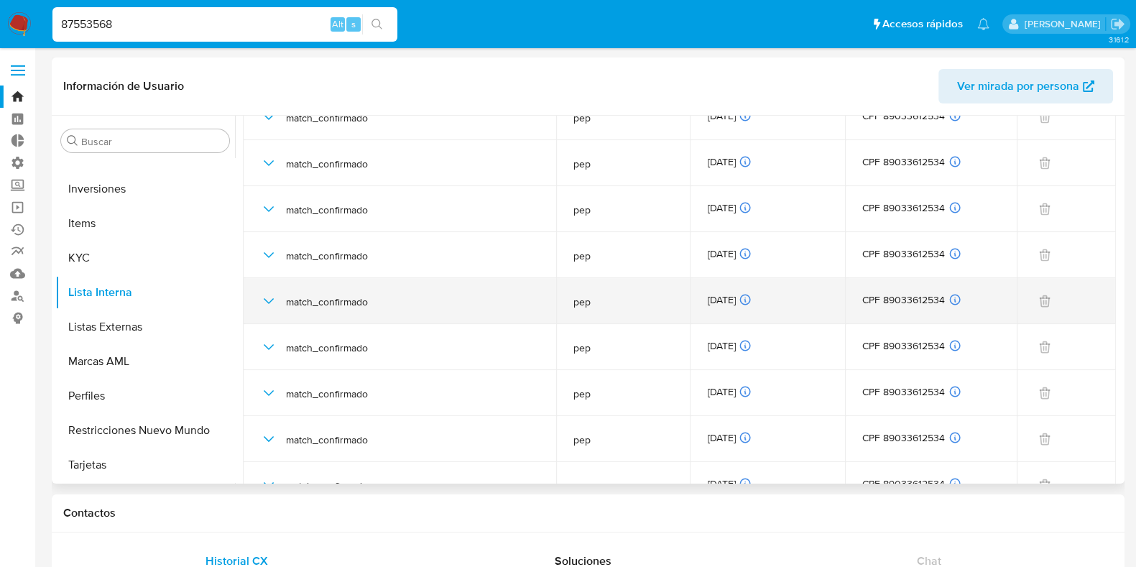
scroll to position [270, 0]
click at [267, 293] on icon "button" at bounding box center [268, 298] width 17 height 17
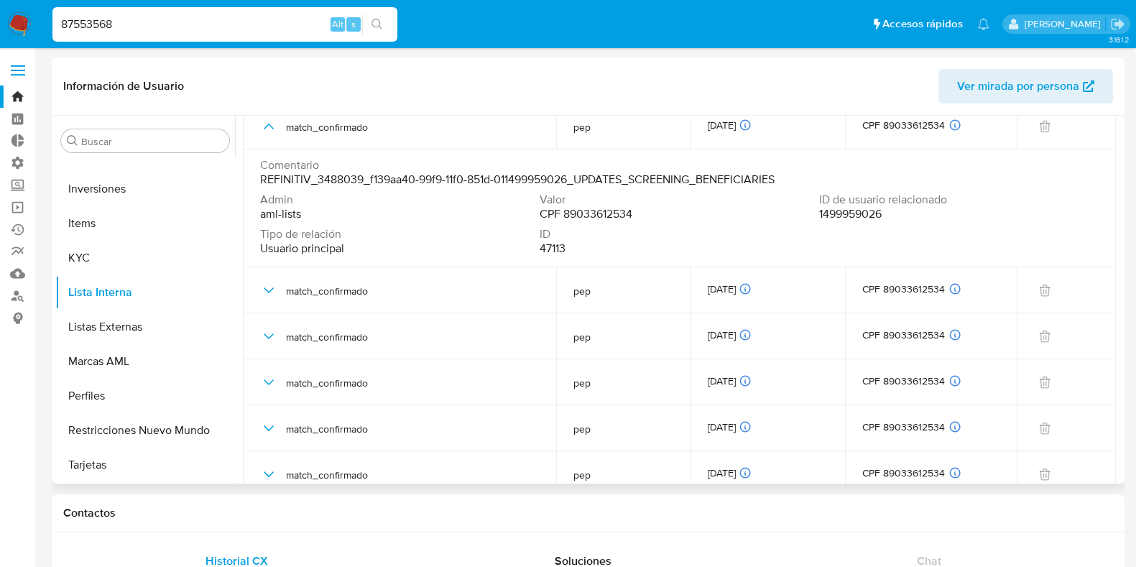
scroll to position [449, 0]
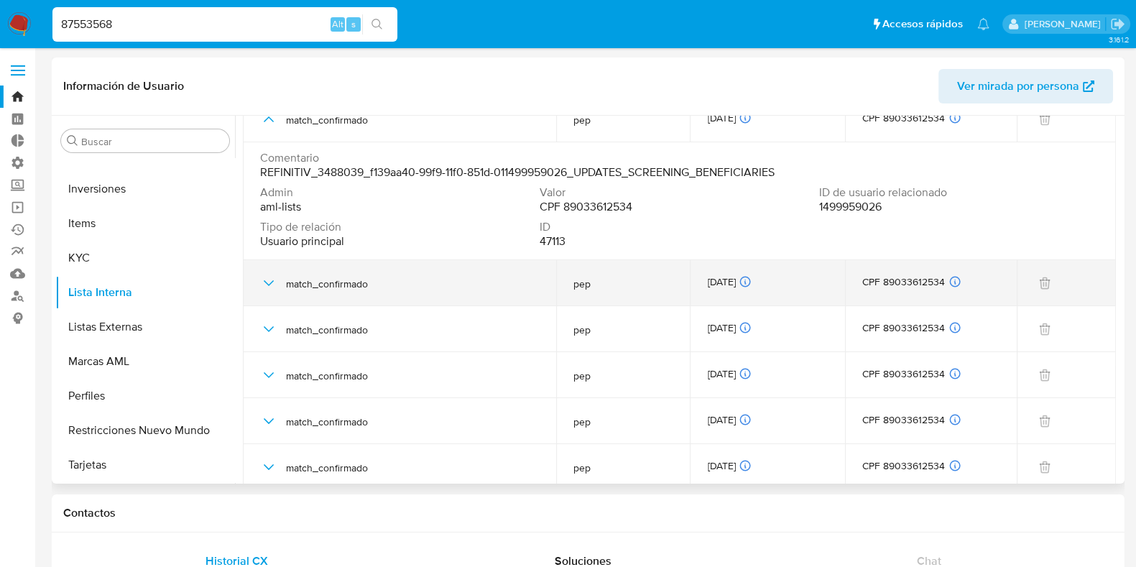
click at [270, 279] on icon "button" at bounding box center [268, 283] width 17 height 17
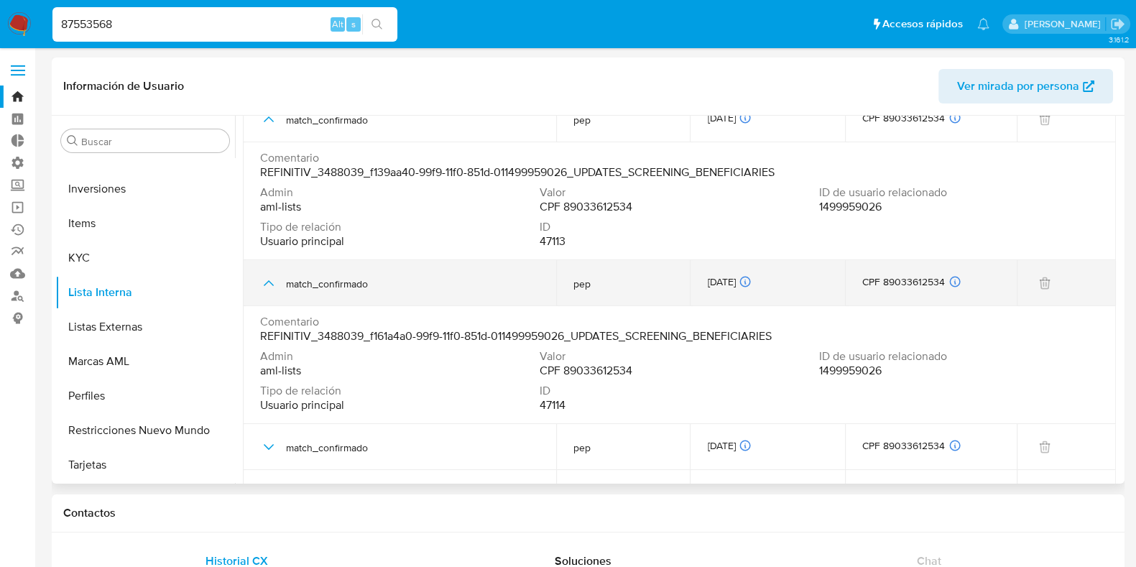
scroll to position [539, 0]
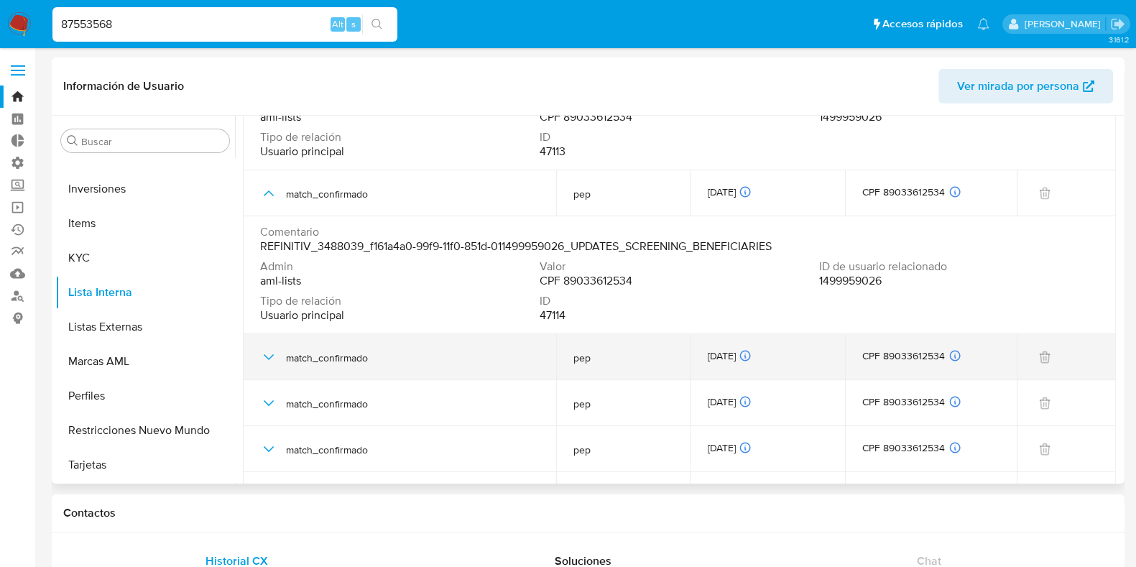
click at [268, 357] on icon "button" at bounding box center [268, 357] width 17 height 17
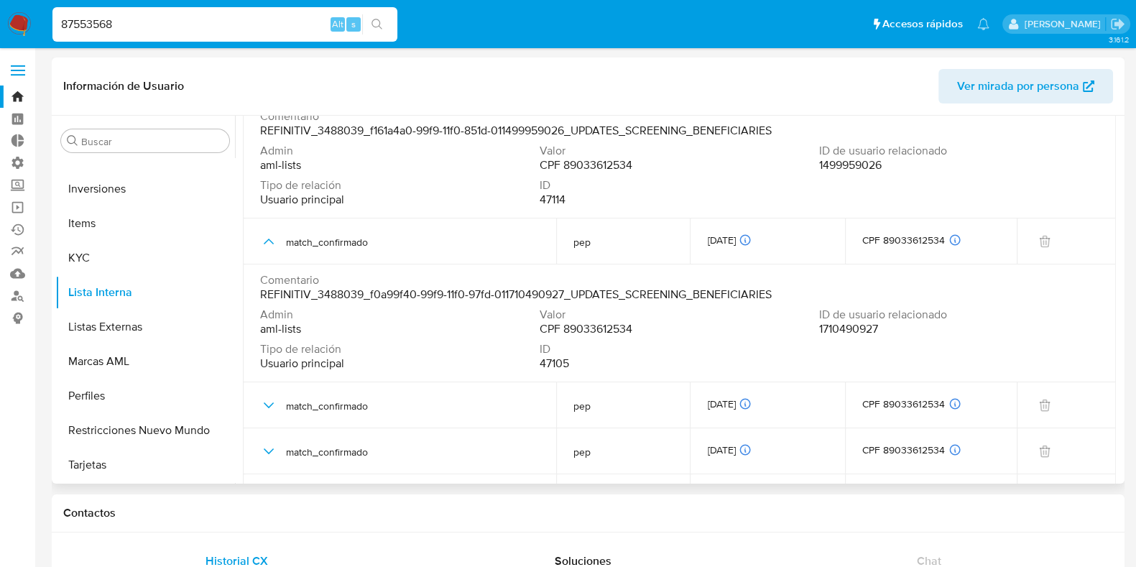
scroll to position [718, 0]
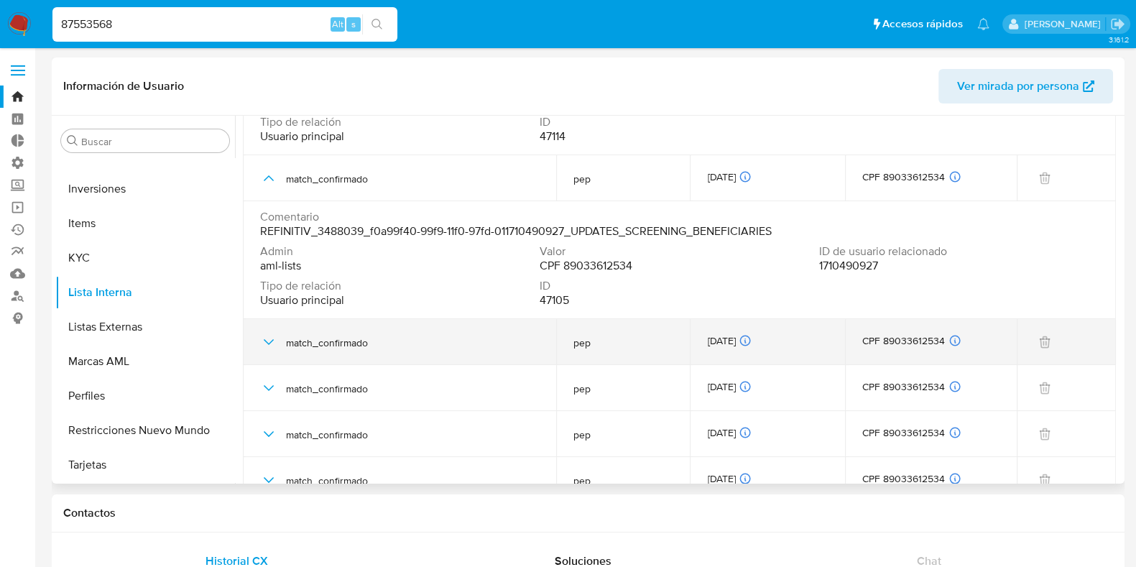
click at [262, 349] on icon "button" at bounding box center [268, 342] width 17 height 17
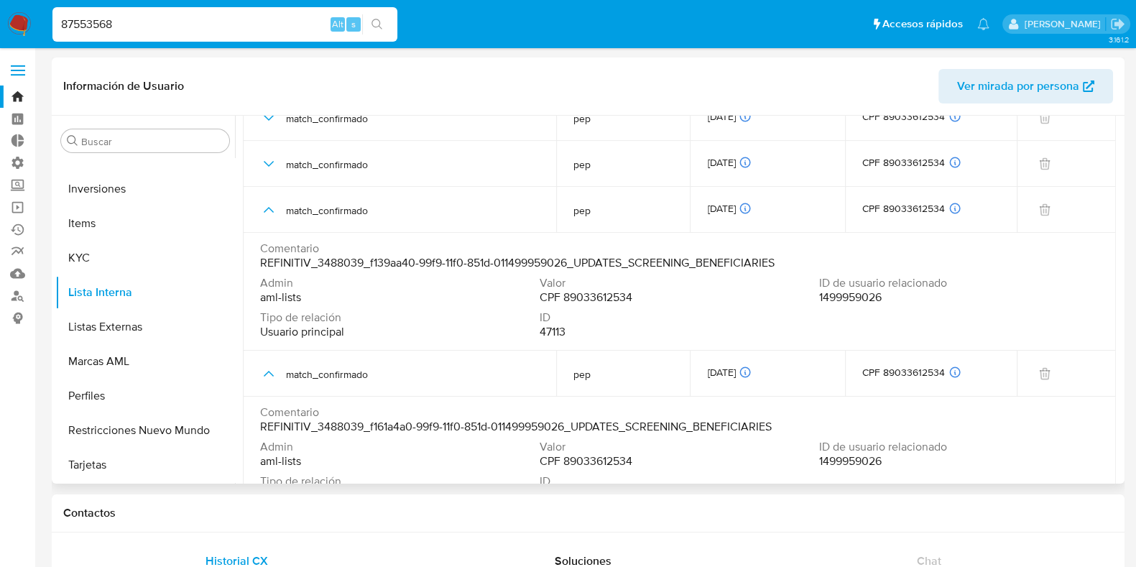
scroll to position [0, 0]
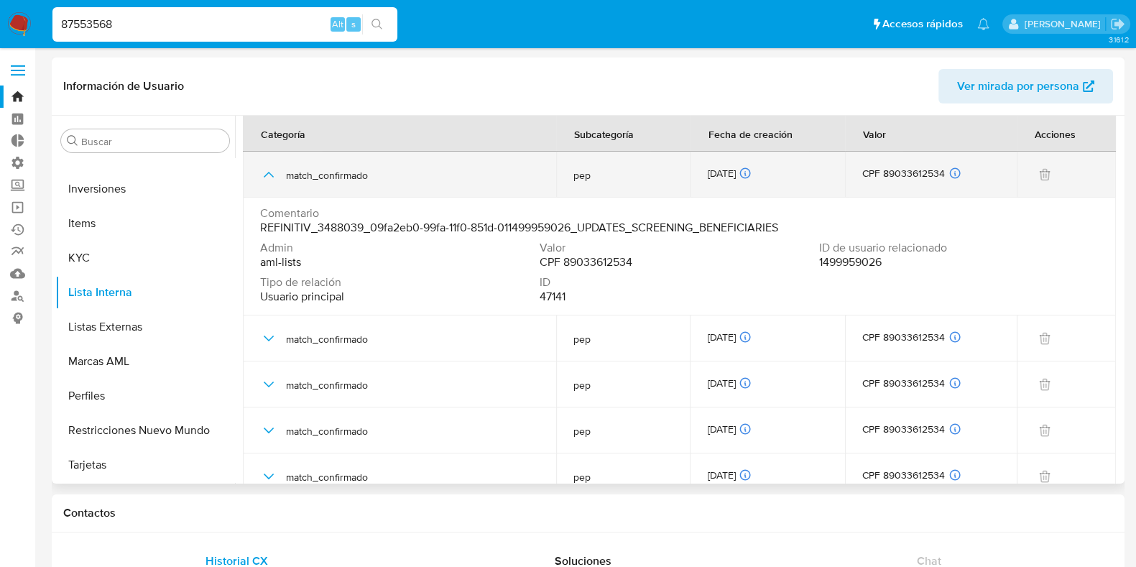
click at [275, 171] on icon "button" at bounding box center [268, 174] width 17 height 17
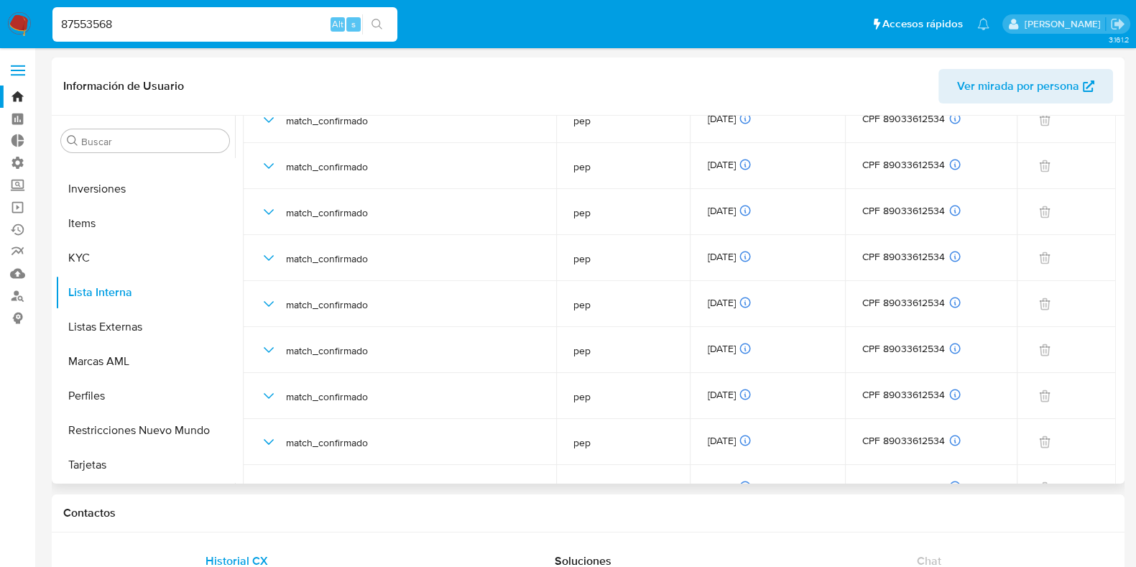
scroll to position [1347, 0]
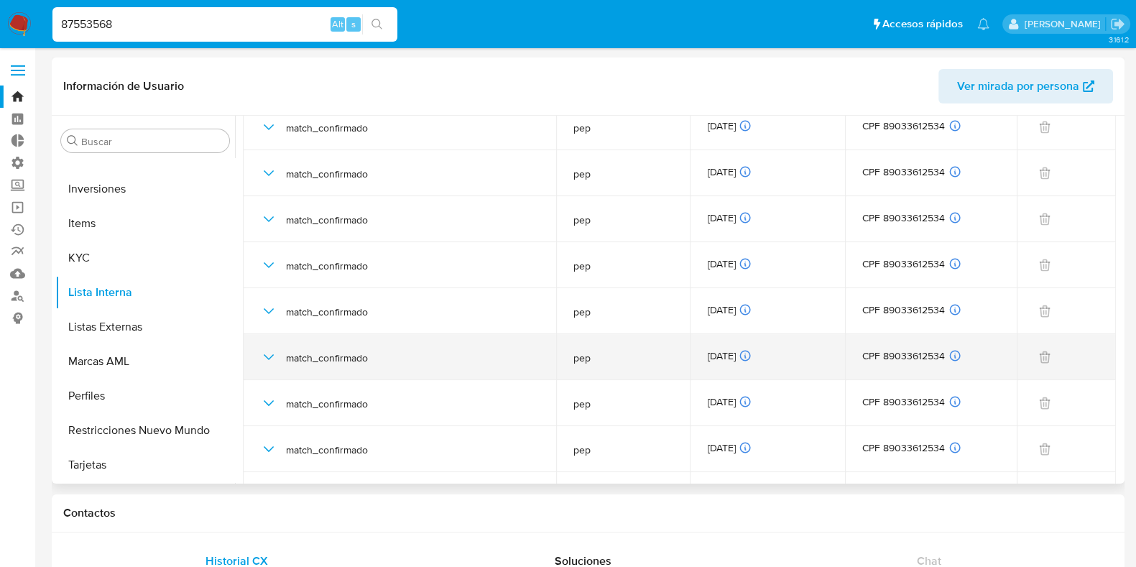
click at [270, 352] on icon "button" at bounding box center [268, 357] width 17 height 17
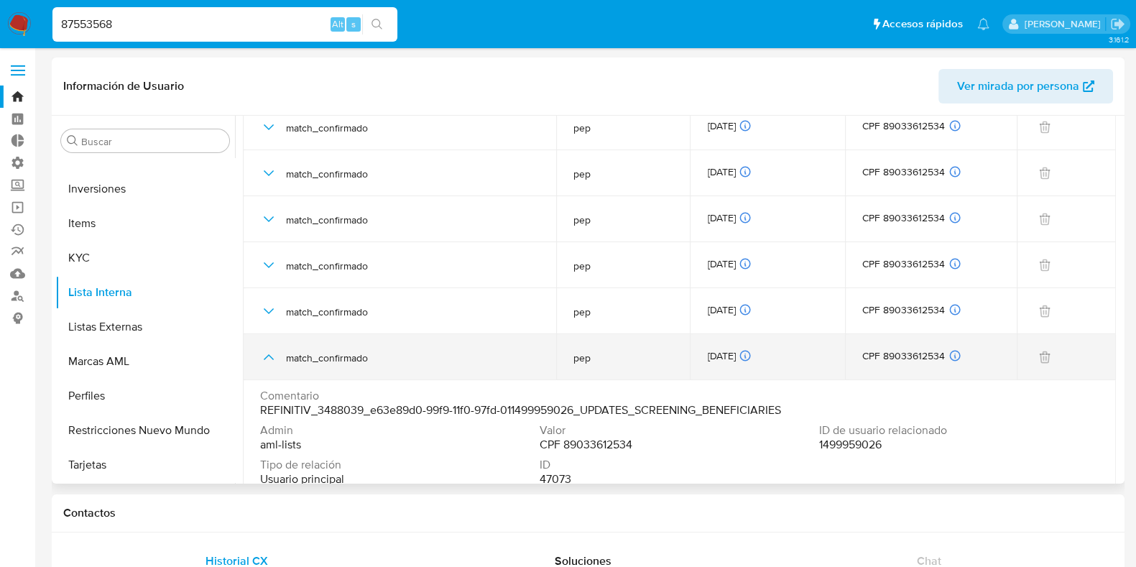
click at [274, 359] on icon "button" at bounding box center [268, 357] width 17 height 17
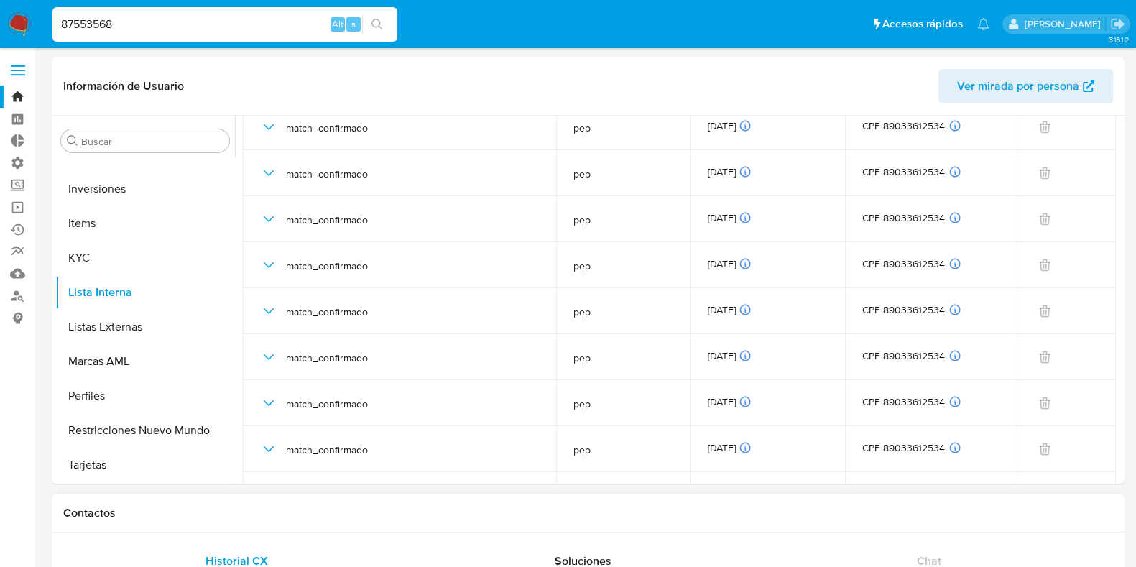
click at [791, 504] on div "Contactos" at bounding box center [588, 514] width 1073 height 38
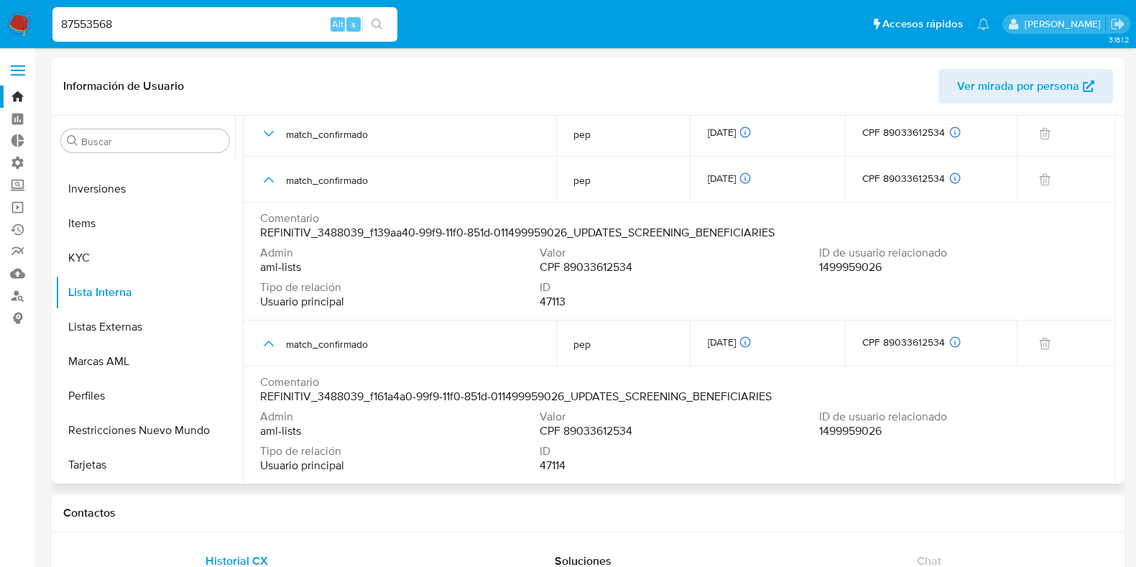
scroll to position [270, 0]
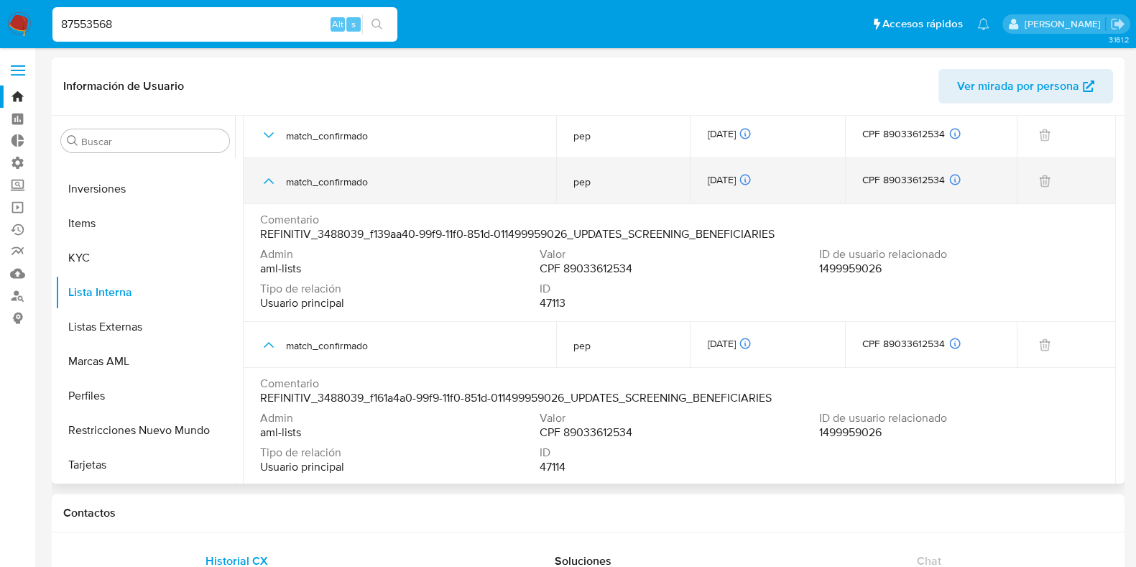
click at [263, 165] on div "match_confirmado" at bounding box center [399, 181] width 279 height 46
click at [266, 173] on icon "button" at bounding box center [268, 181] width 17 height 17
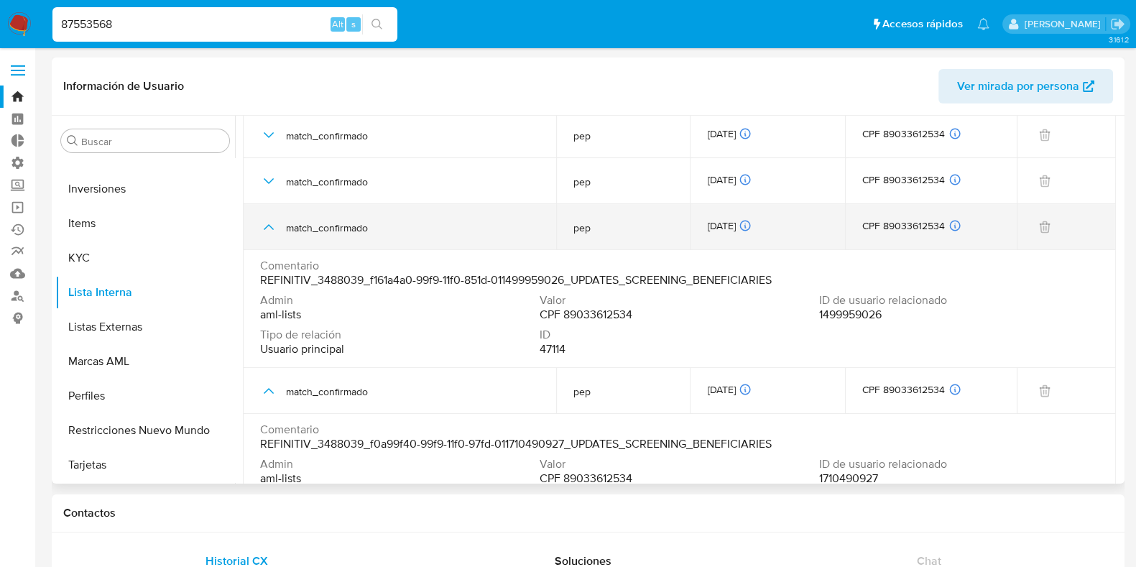
click at [263, 229] on icon "button" at bounding box center [268, 227] width 17 height 17
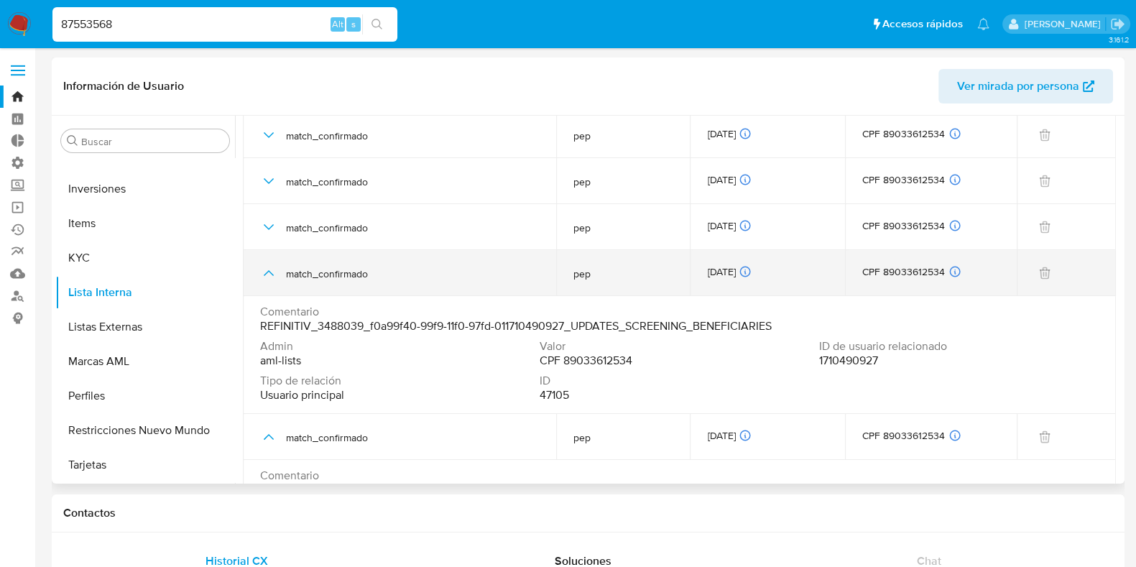
click at [273, 267] on icon "button" at bounding box center [268, 273] width 17 height 17
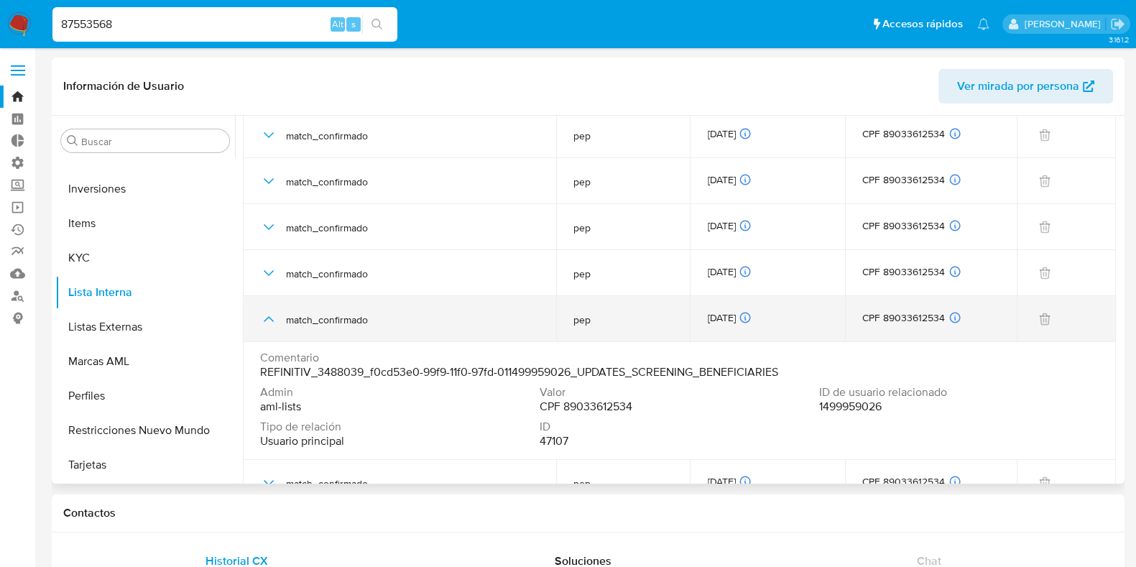
click at [266, 323] on icon "button" at bounding box center [268, 319] width 17 height 17
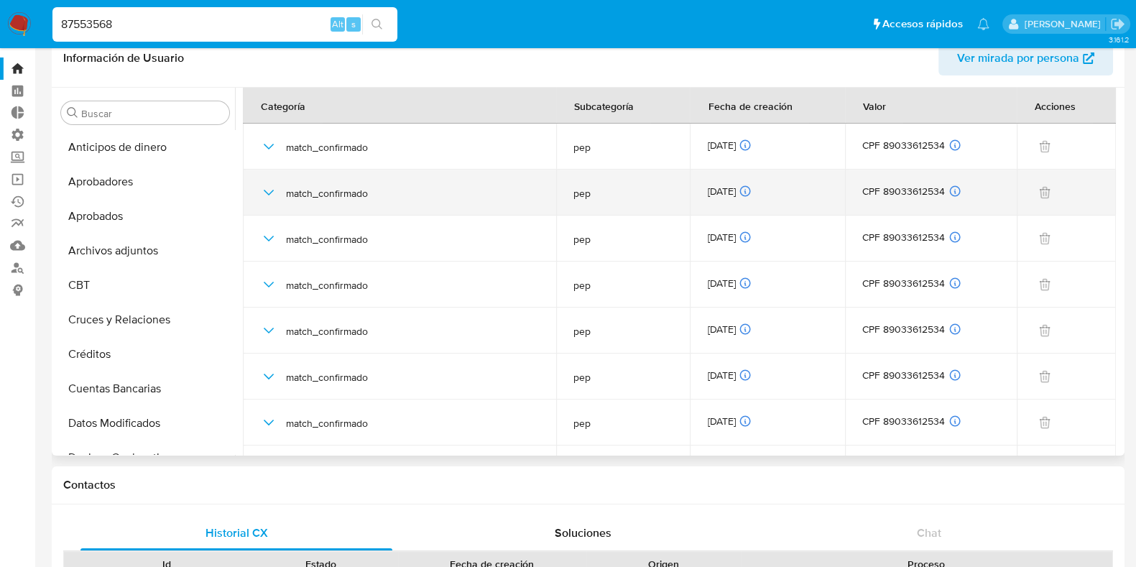
scroll to position [0, 0]
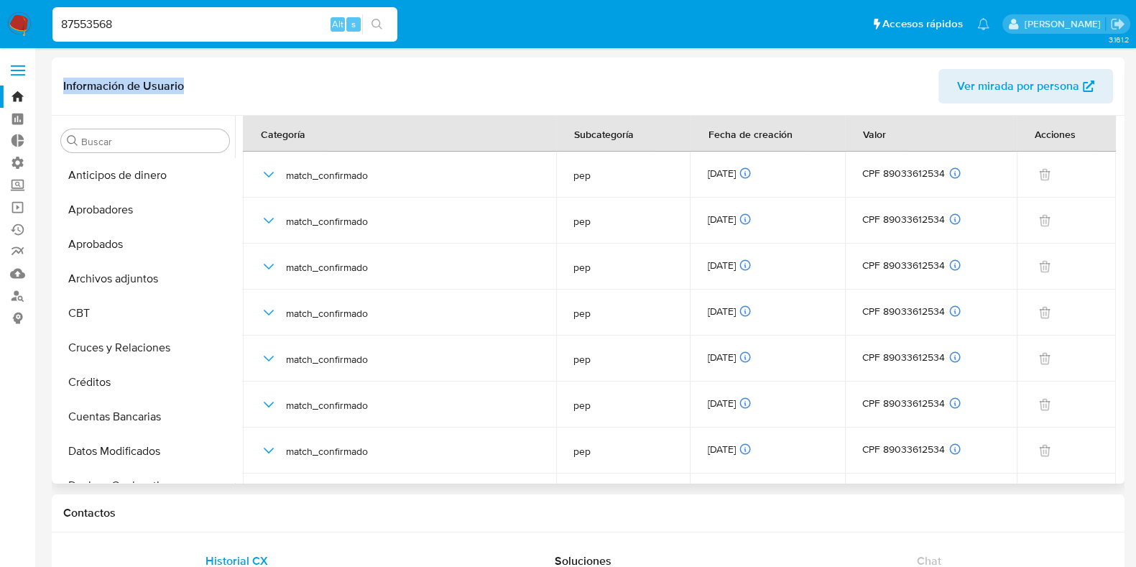
drag, startPoint x: 63, startPoint y: 83, endPoint x: 207, endPoint y: 90, distance: 143.9
click at [207, 90] on header "Información de Usuario Ver mirada por persona" at bounding box center [588, 86] width 1050 height 35
click at [194, 82] on header "Información de Usuario Ver mirada por persona" at bounding box center [588, 86] width 1050 height 35
drag, startPoint x: 190, startPoint y: 82, endPoint x: 63, endPoint y: 86, distance: 127.3
click at [63, 86] on header "Información de Usuario Ver mirada por persona" at bounding box center [588, 86] width 1050 height 35
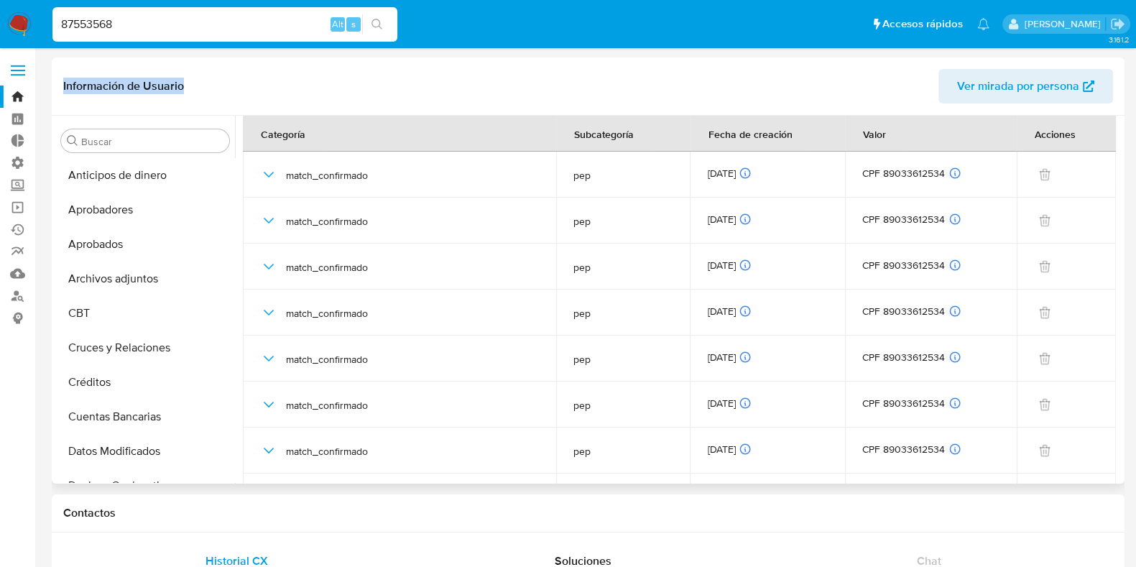
click at [63, 86] on h1 "Información de Usuario" at bounding box center [123, 86] width 121 height 14
click at [12, 62] on label at bounding box center [18, 70] width 36 height 30
click at [0, 0] on input "checkbox" at bounding box center [0, 0] width 0 height 0
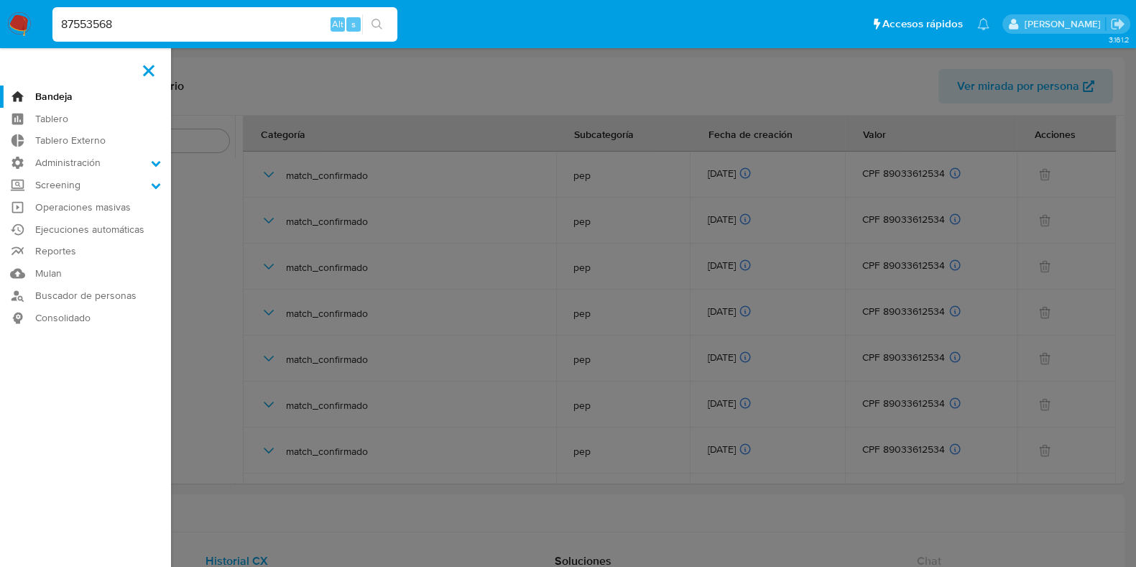
click at [408, 77] on label at bounding box center [568, 283] width 1136 height 567
click at [0, 0] on input "checkbox" at bounding box center [0, 0] width 0 height 0
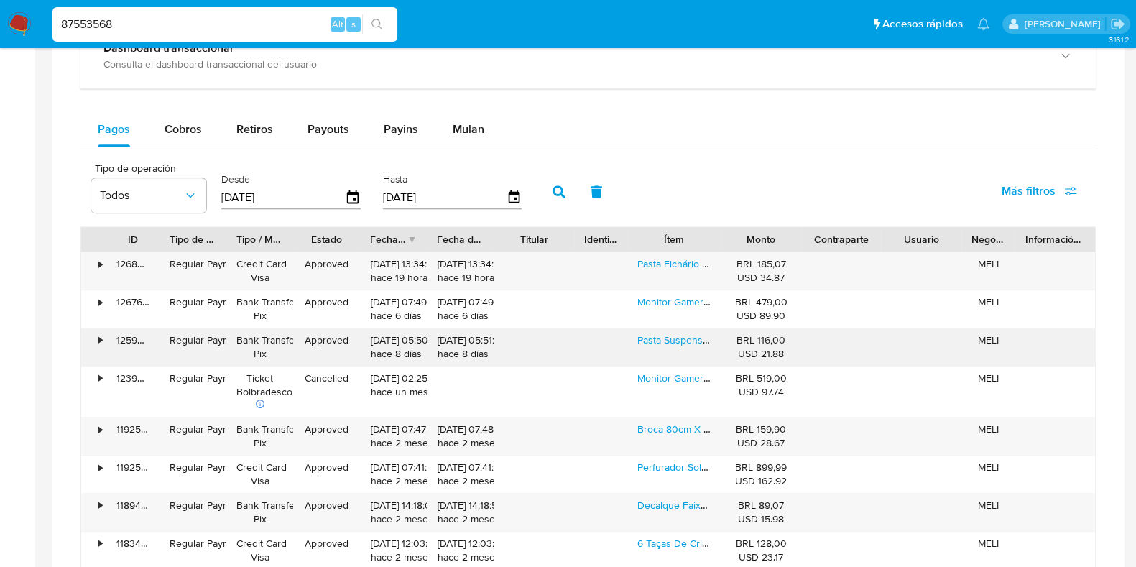
scroll to position [934, 0]
